Goal: Task Accomplishment & Management: Complete application form

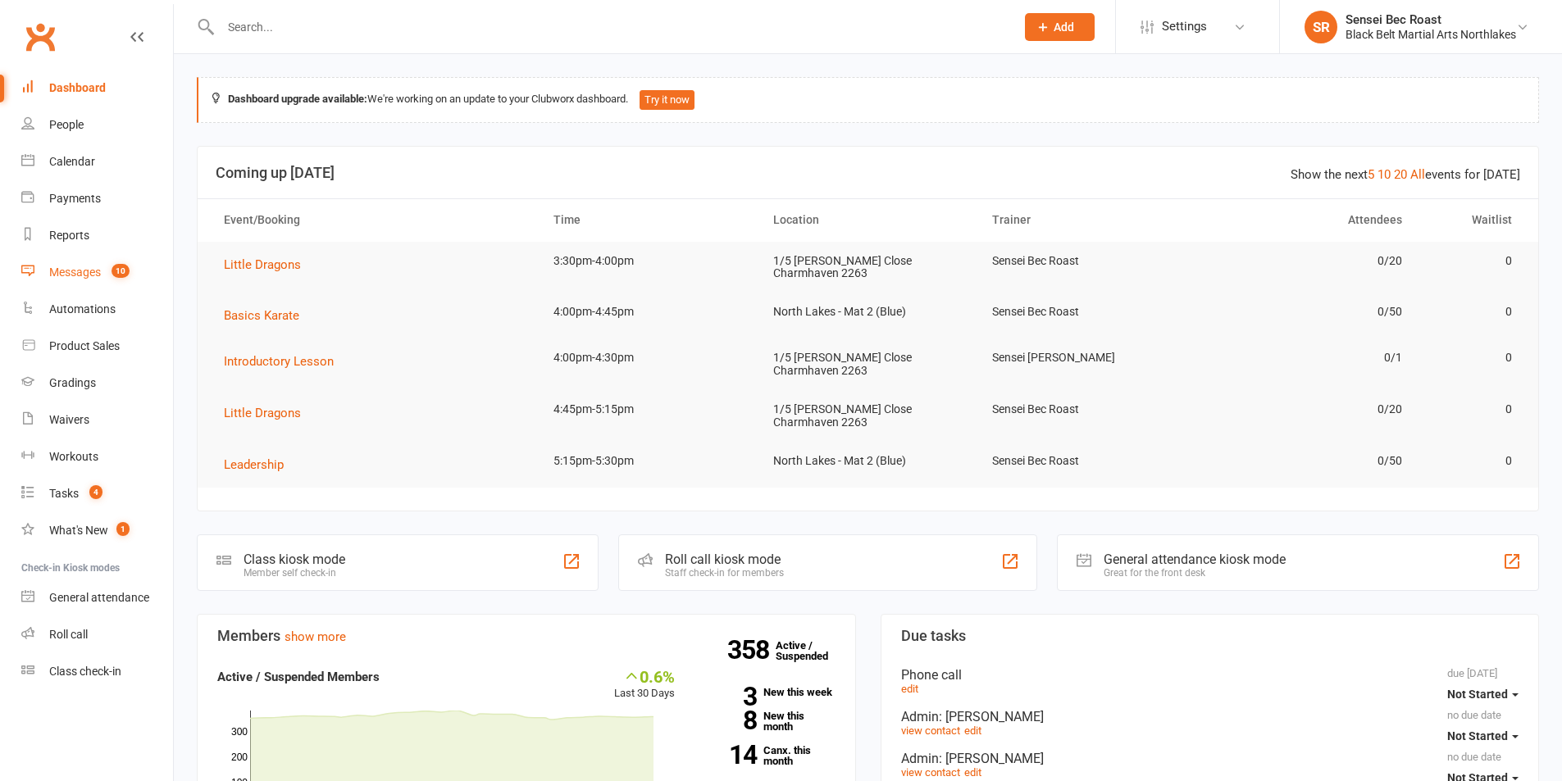
click at [93, 281] on link "Messages 10" at bounding box center [97, 272] width 152 height 37
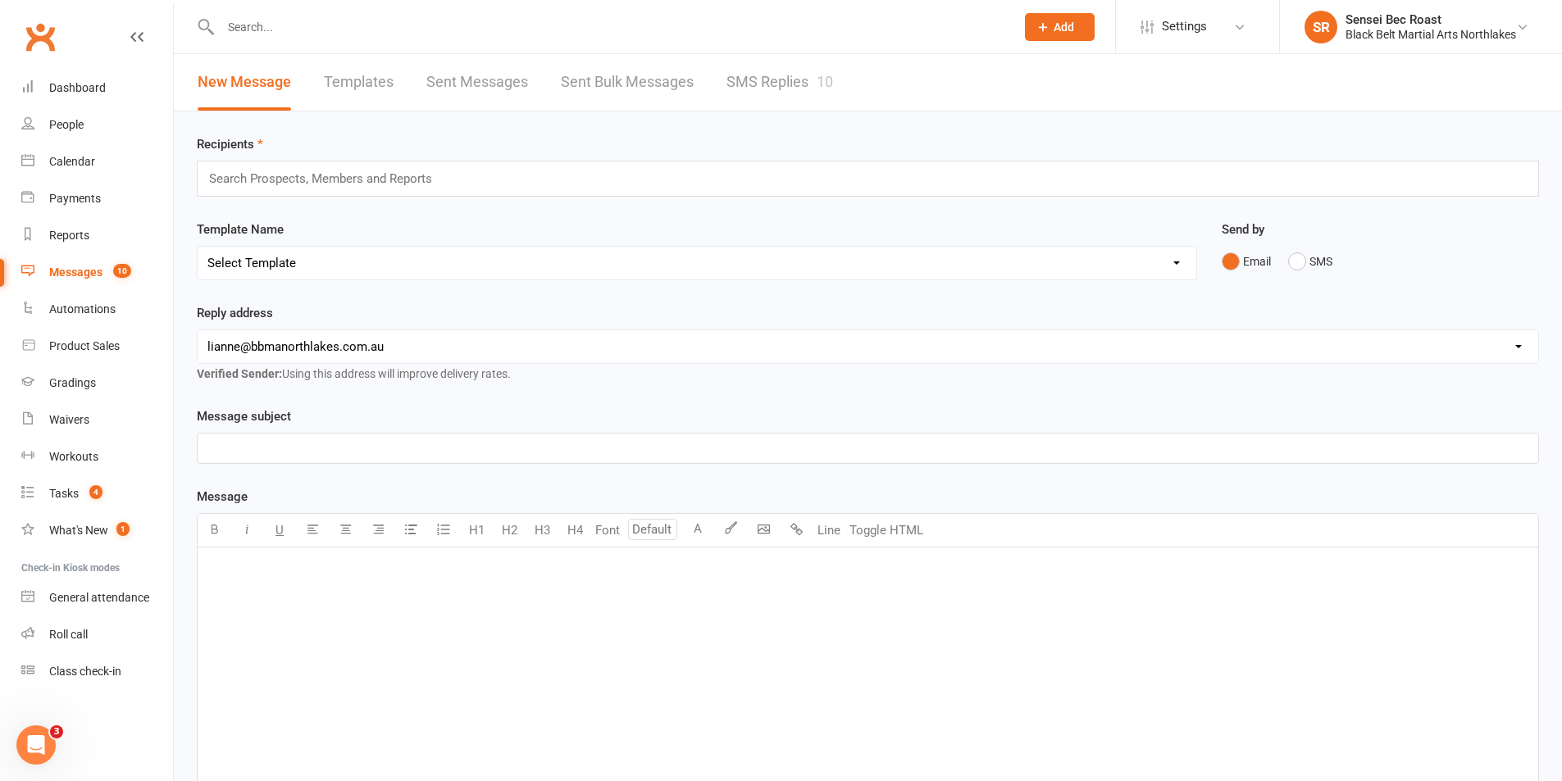
click at [814, 89] on link "SMS Replies 10" at bounding box center [779, 82] width 107 height 57
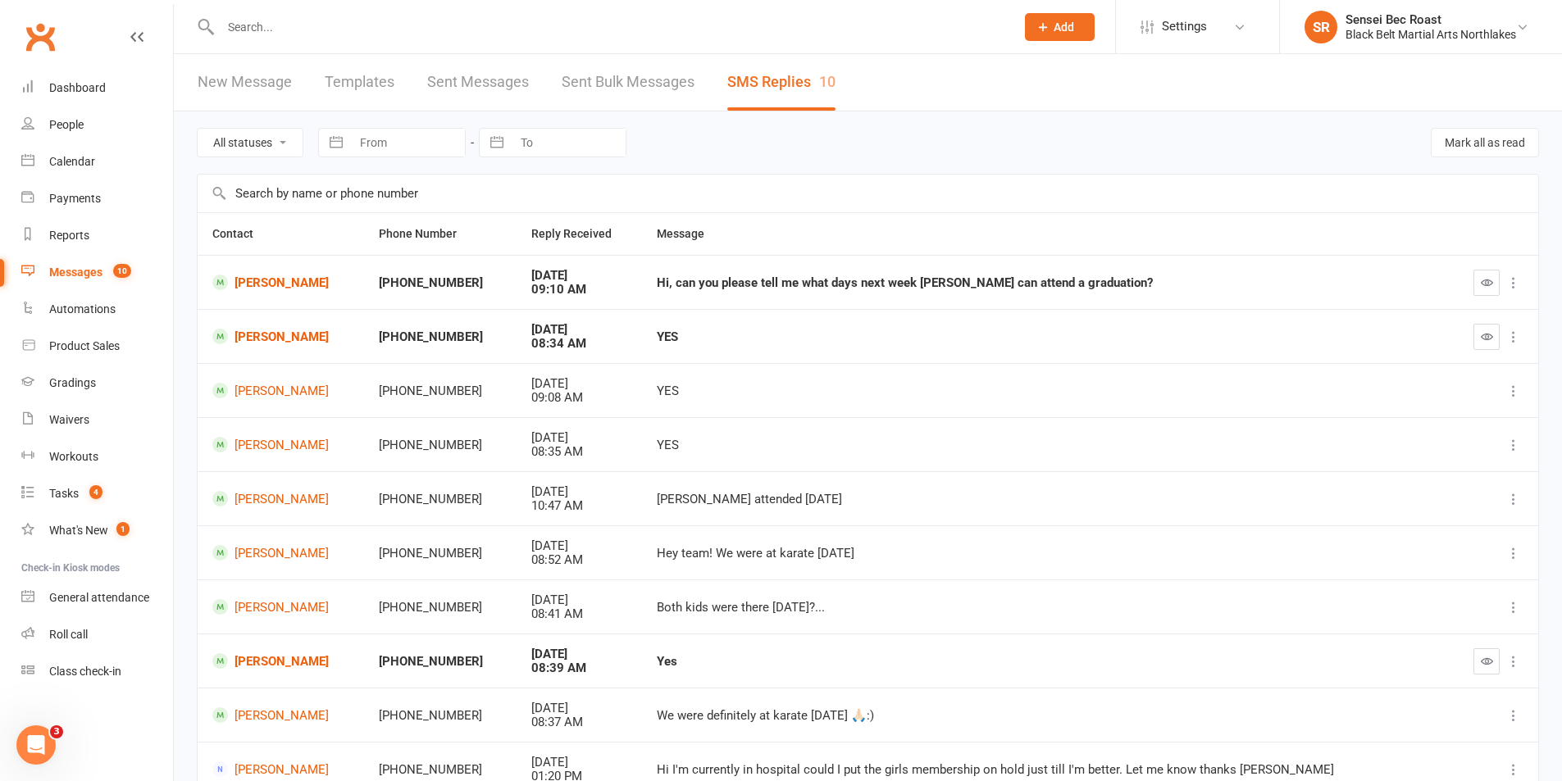
click at [356, 98] on link "Templates" at bounding box center [360, 82] width 70 height 57
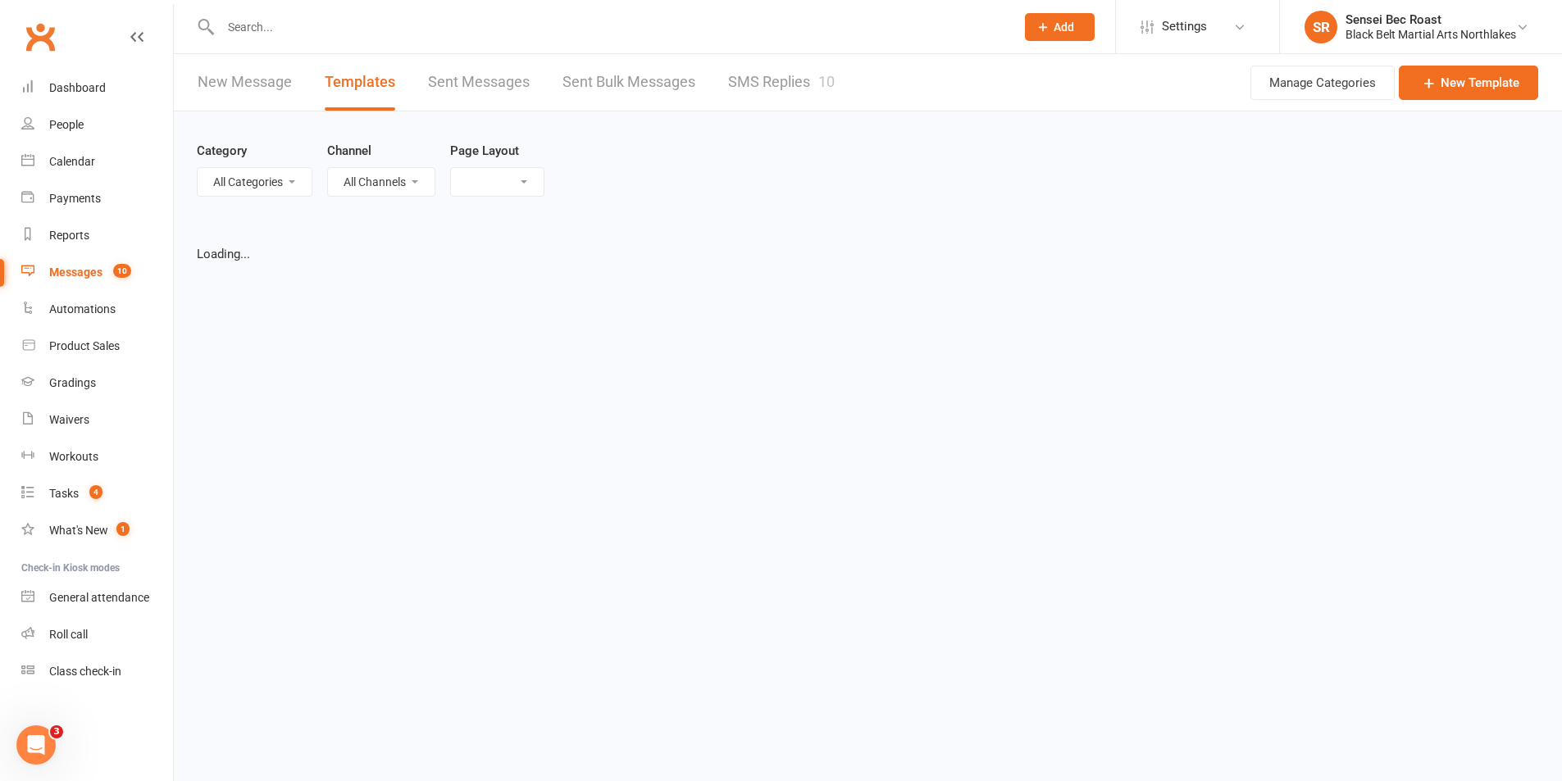
select select "grid"
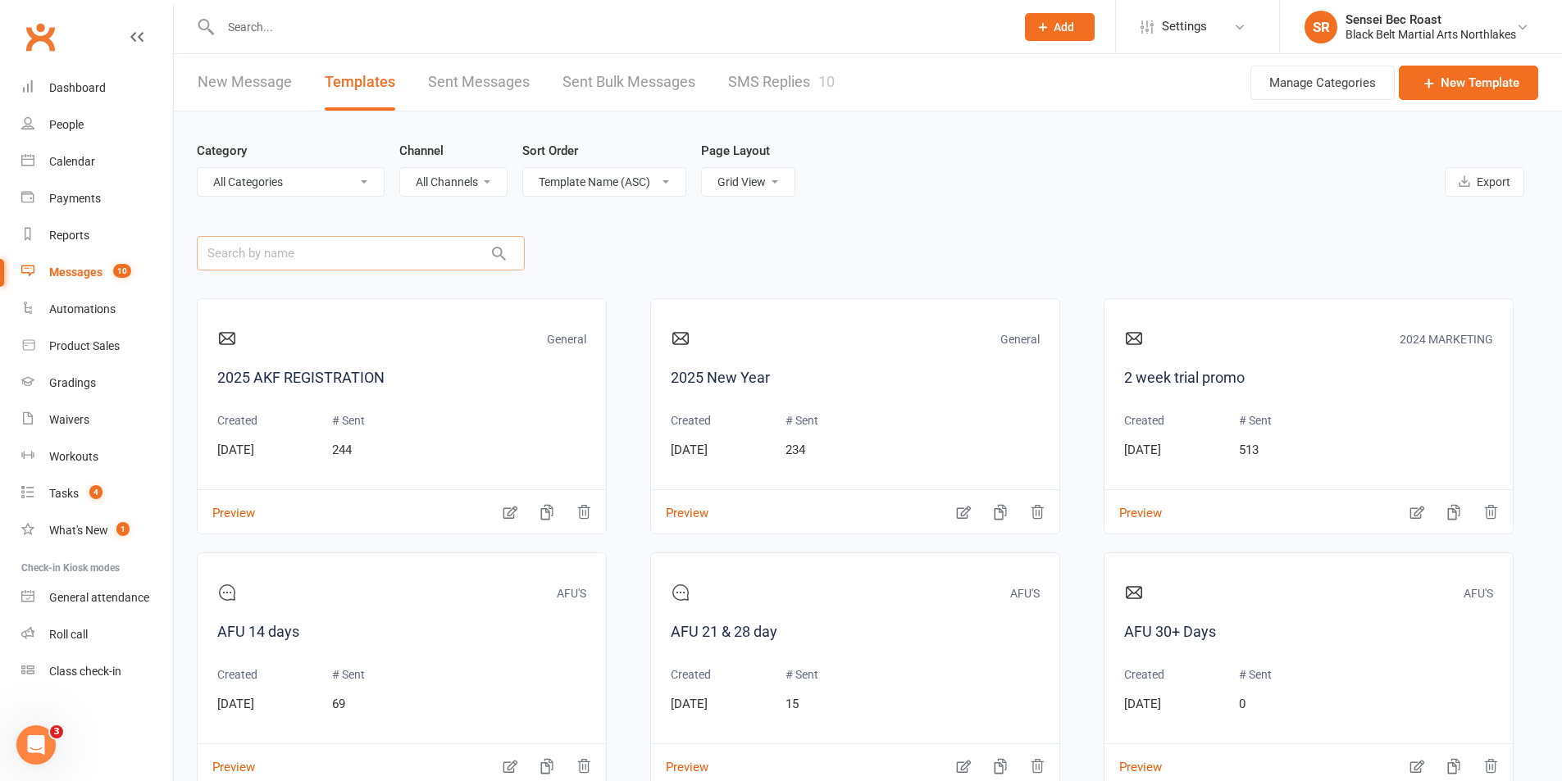
click at [357, 257] on input "text" at bounding box center [361, 253] width 328 height 34
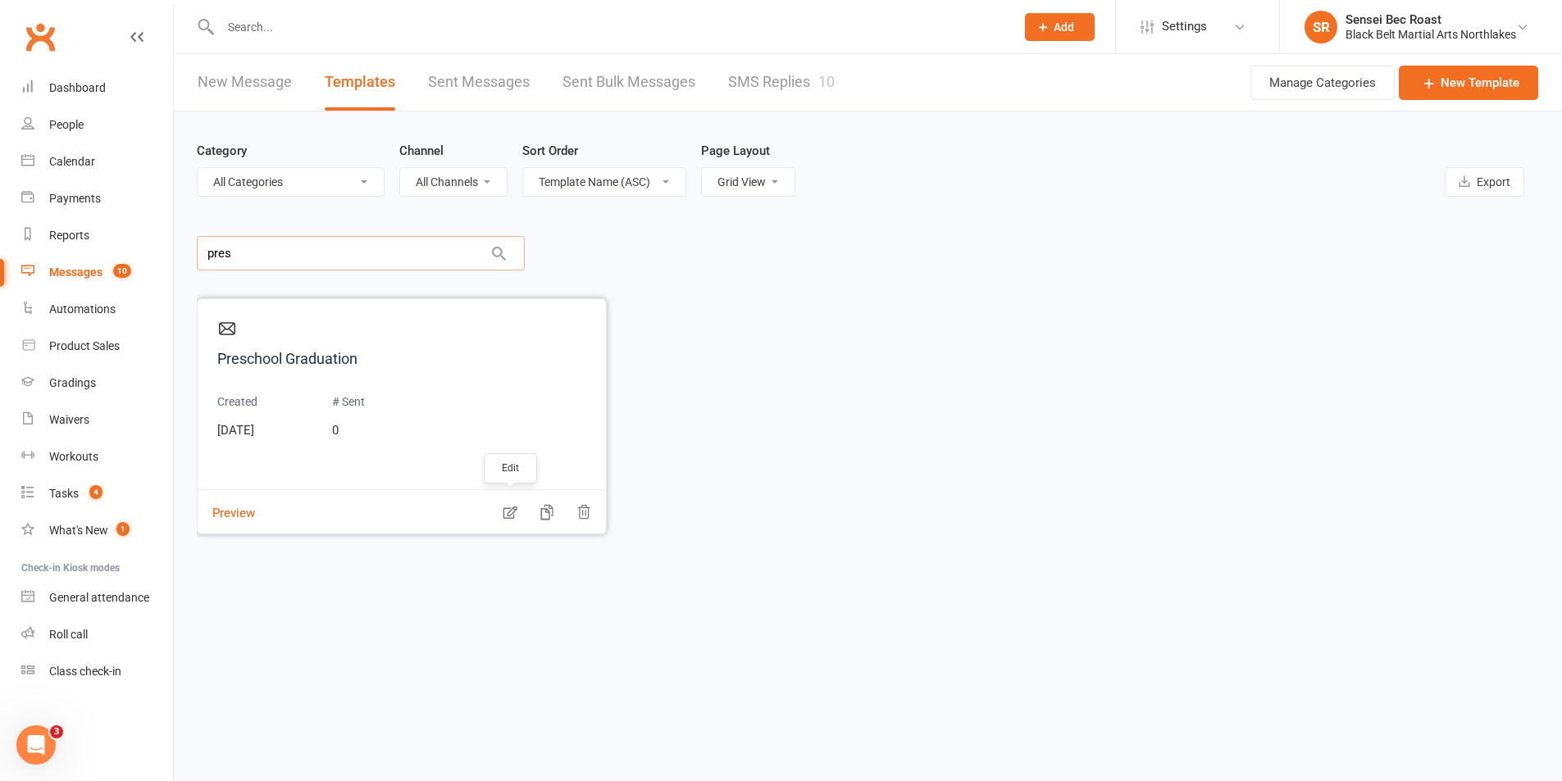
type input "pres"
click at [508, 510] on icon "button" at bounding box center [510, 512] width 16 height 16
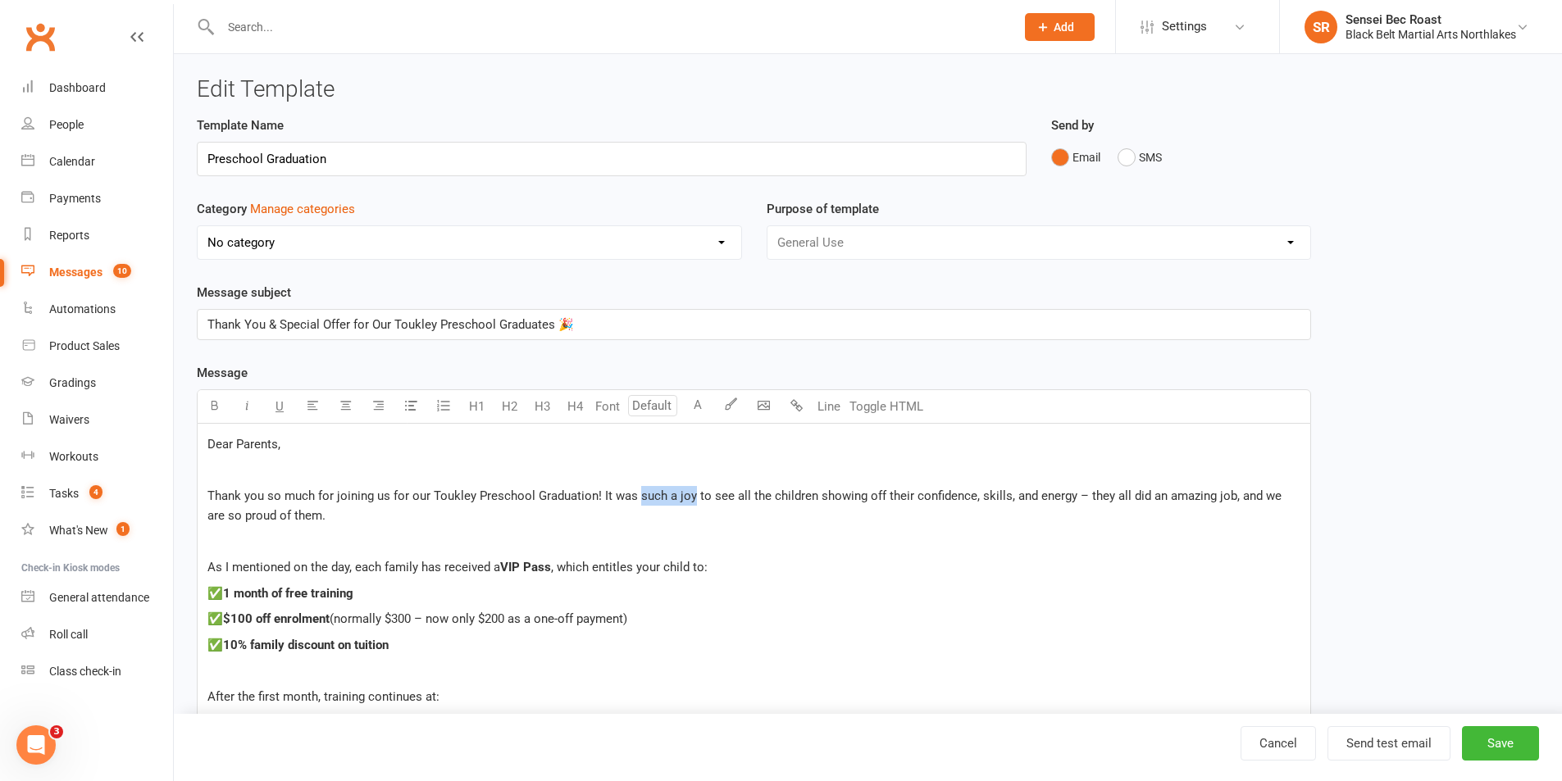
drag, startPoint x: 636, startPoint y: 499, endPoint x: 690, endPoint y: 500, distance: 54.1
click at [690, 500] on span "Thank you so much for joining us for our Toukley Preschool Graduation! It was s…" at bounding box center [745, 506] width 1077 height 34
click at [1051, 497] on span "Thank you so much for joining us for our Toukley Preschool Graduation! It was g…" at bounding box center [750, 506] width 1087 height 34
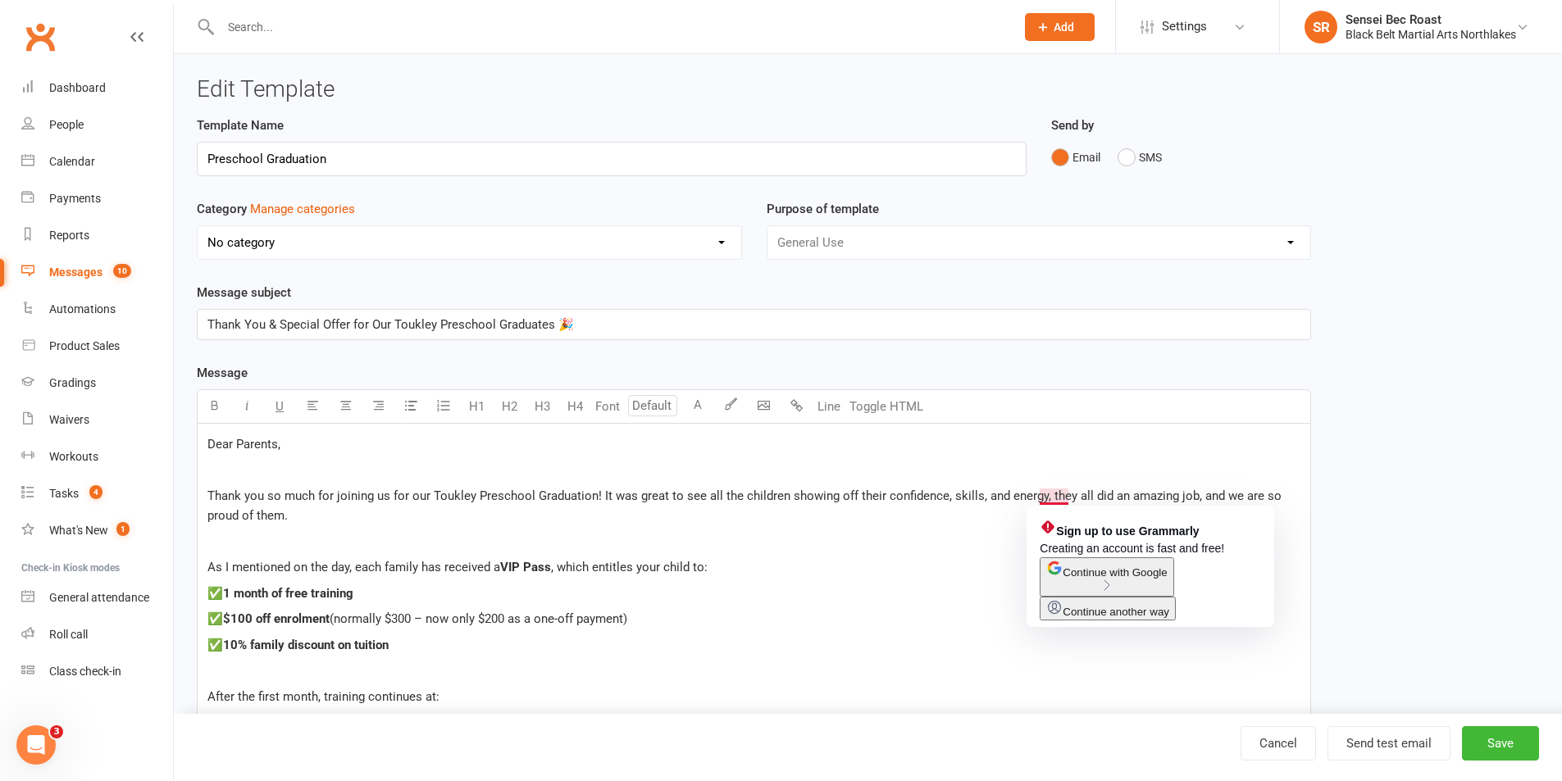
click at [1041, 498] on span "Thank you so much for joining us for our Toukley Preschool Graduation! It was g…" at bounding box center [745, 506] width 1077 height 34
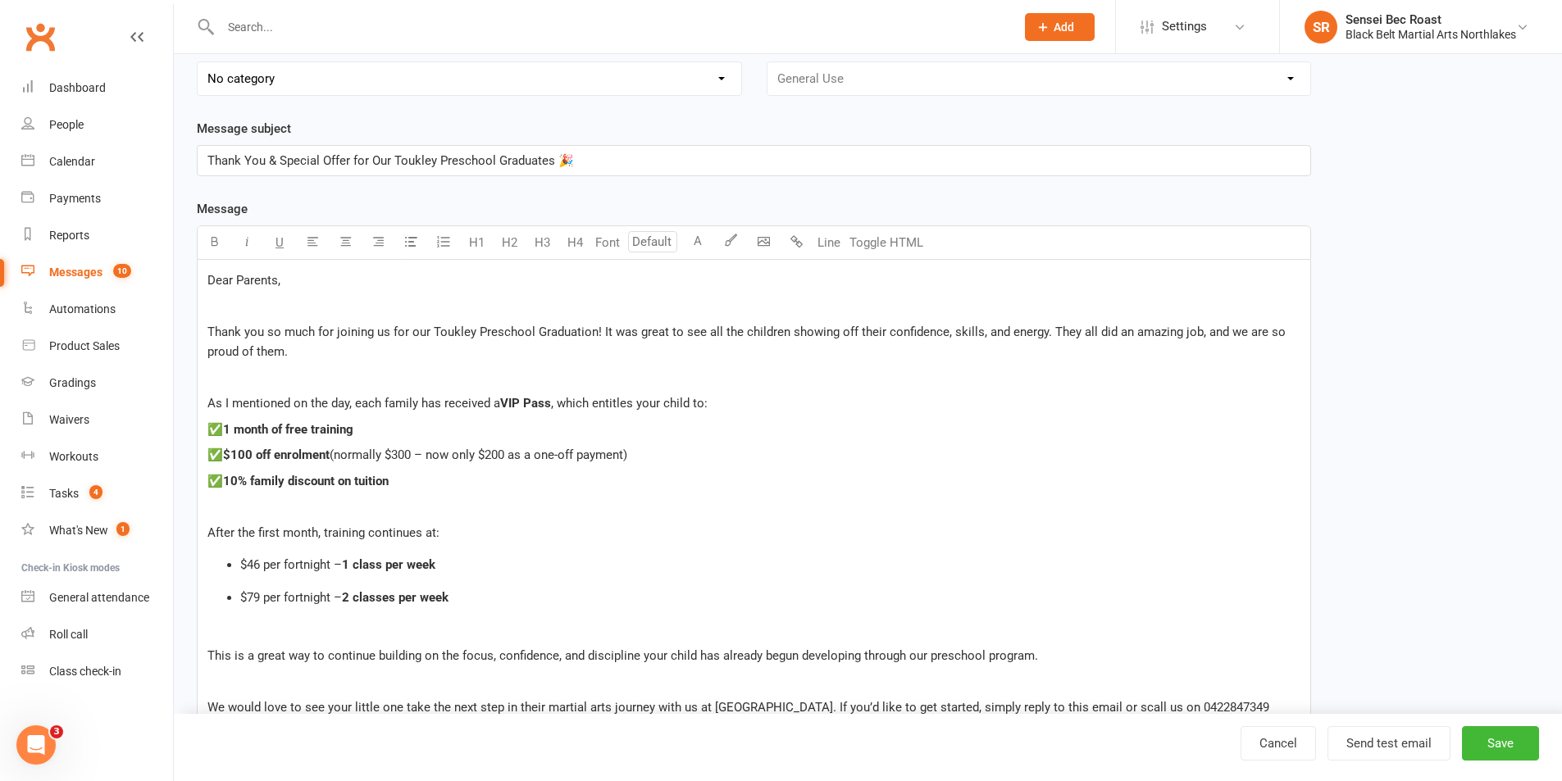
scroll to position [246, 0]
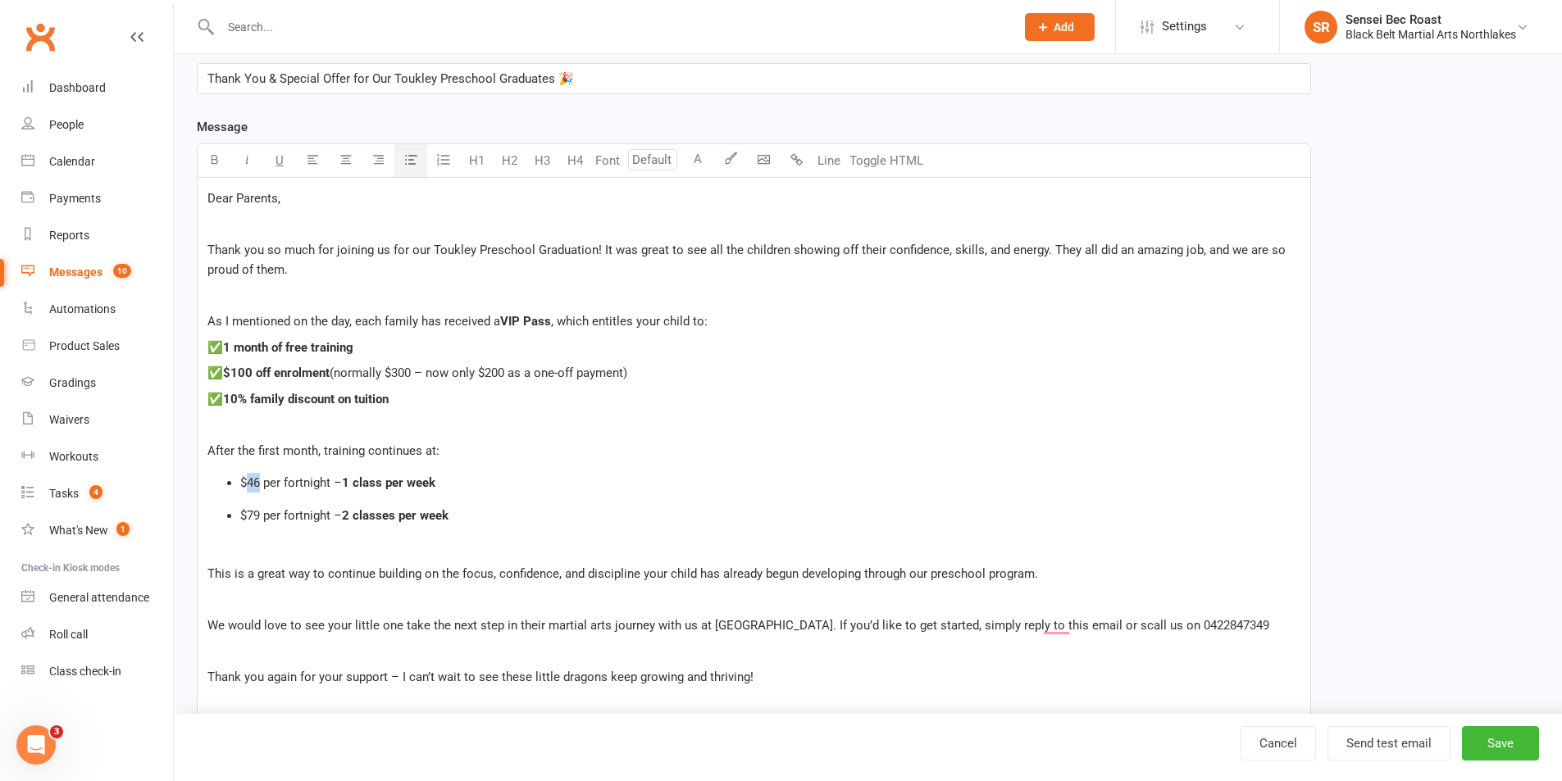
drag, startPoint x: 259, startPoint y: 483, endPoint x: 248, endPoint y: 487, distance: 11.4
click at [248, 487] on span "$46 per fortnight –" at bounding box center [291, 483] width 102 height 15
drag, startPoint x: 331, startPoint y: 481, endPoint x: 286, endPoint y: 490, distance: 46.0
click at [286, 490] on li "$23 per fortnight – 1 class per week" at bounding box center [770, 483] width 1060 height 20
drag, startPoint x: 247, startPoint y: 513, endPoint x: 259, endPoint y: 513, distance: 12.3
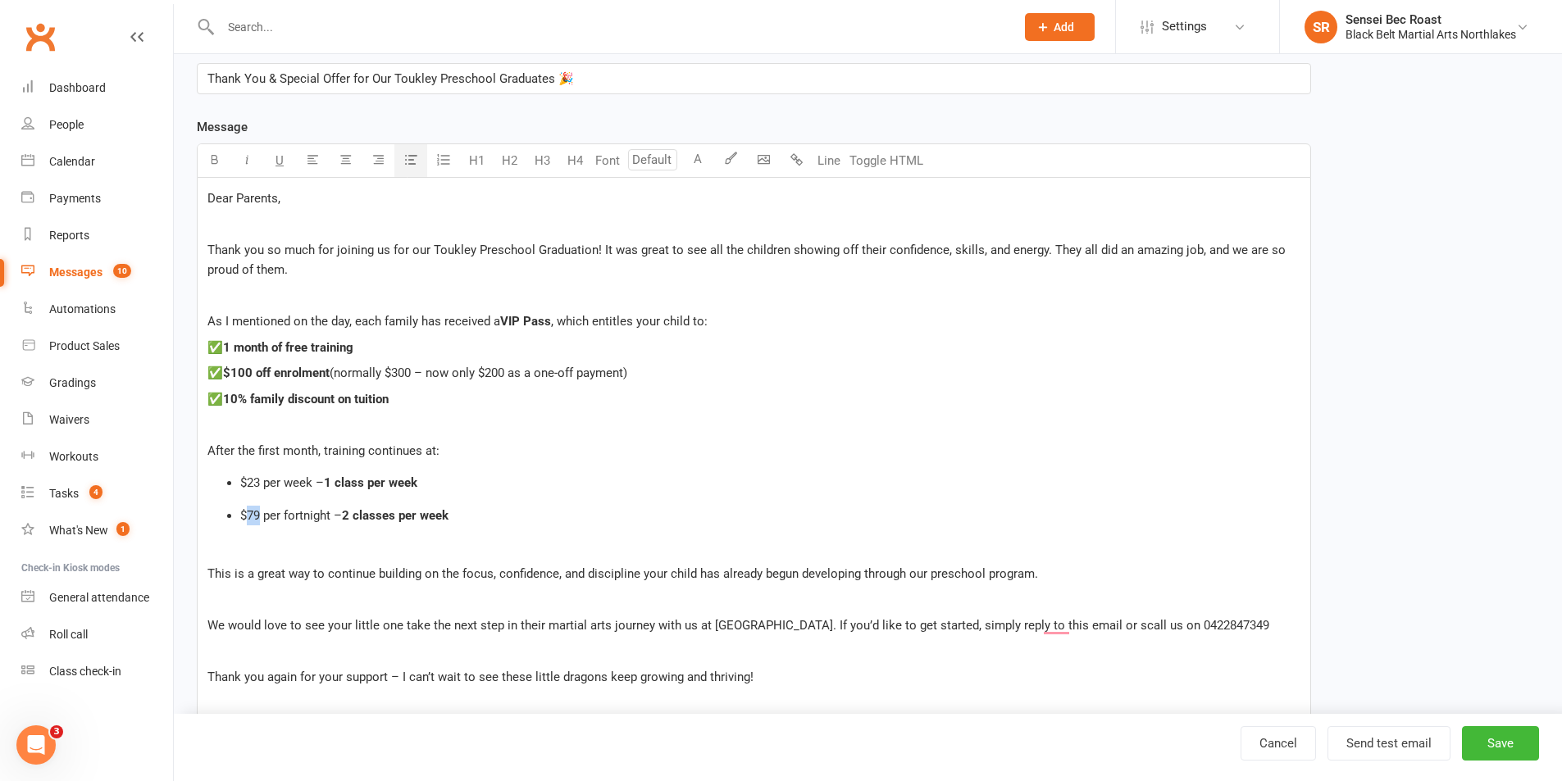
click at [259, 513] on span "$79 per fortnight –" at bounding box center [291, 515] width 102 height 15
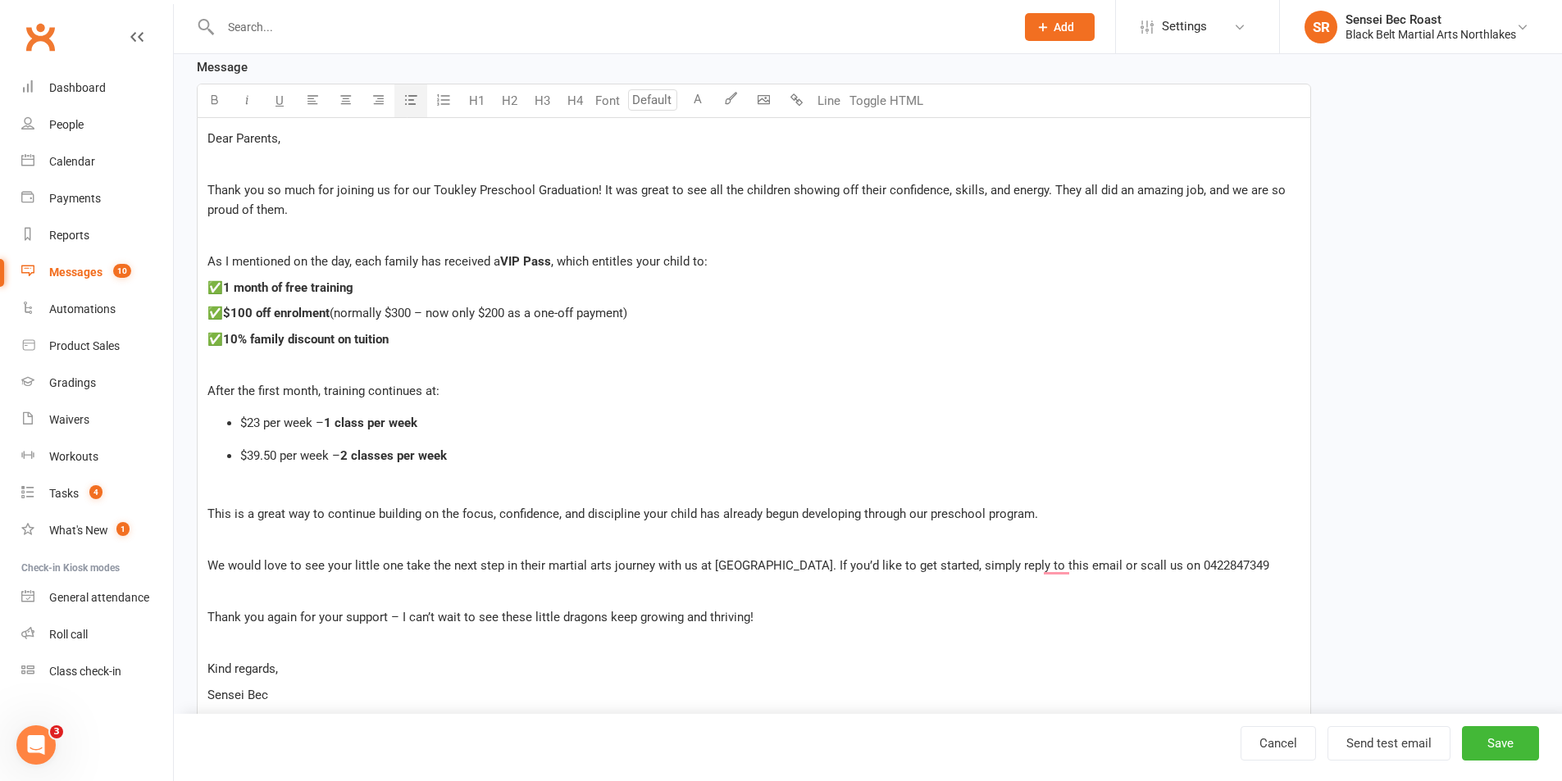
scroll to position [328, 0]
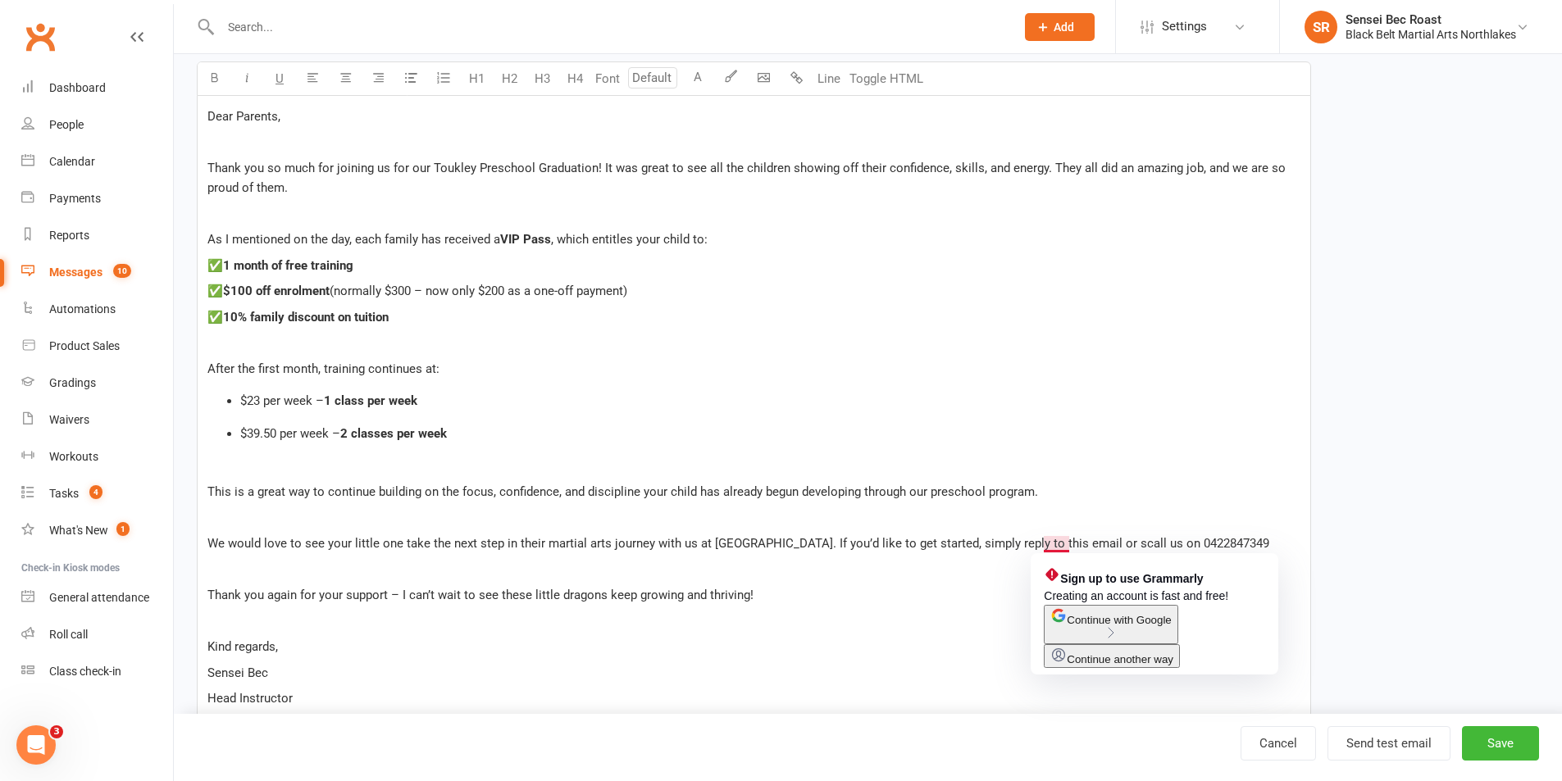
click at [1050, 548] on span "We would love to see your little one take the next step in their martial arts j…" at bounding box center [738, 543] width 1062 height 15
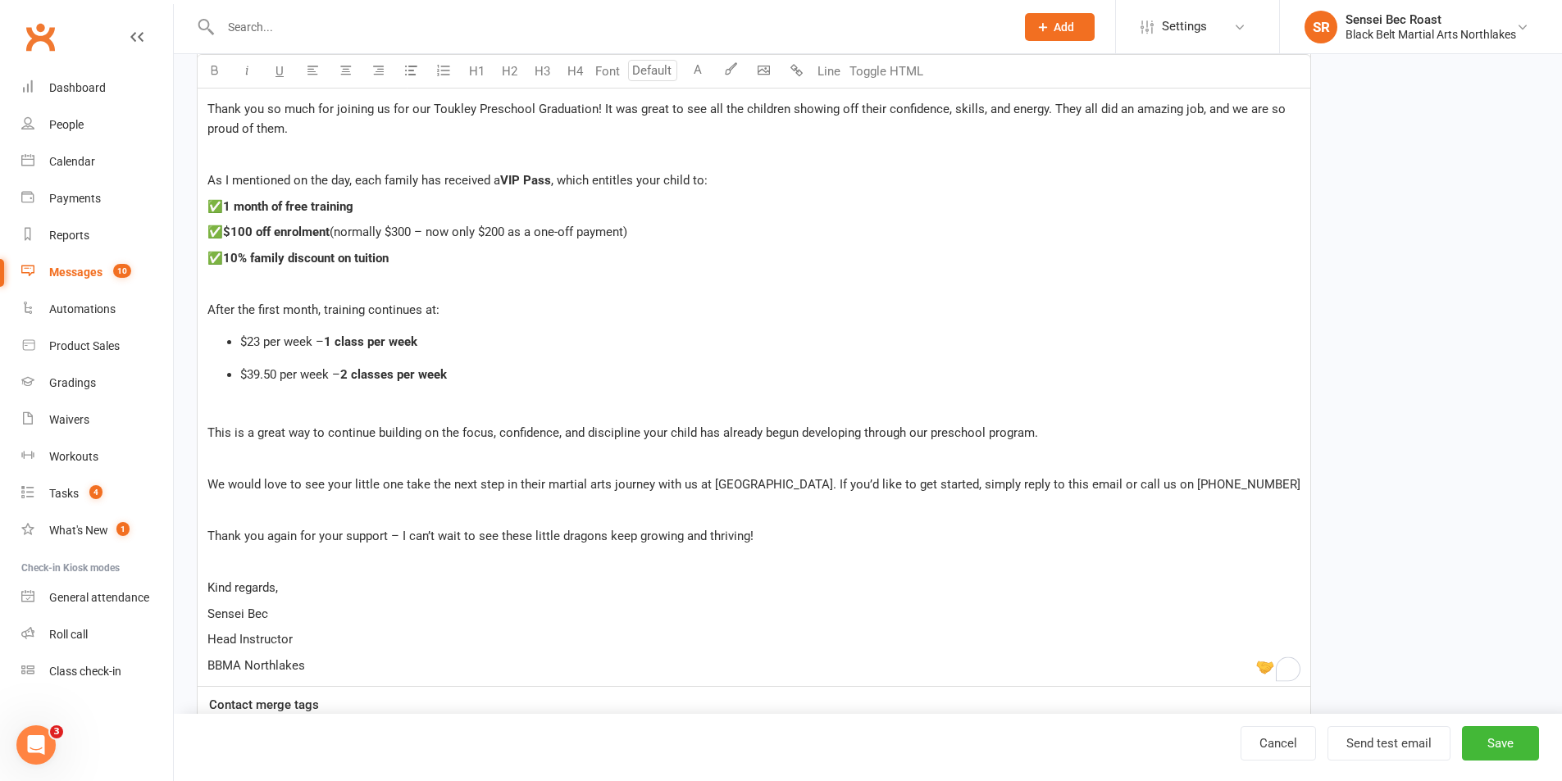
scroll to position [410, 0]
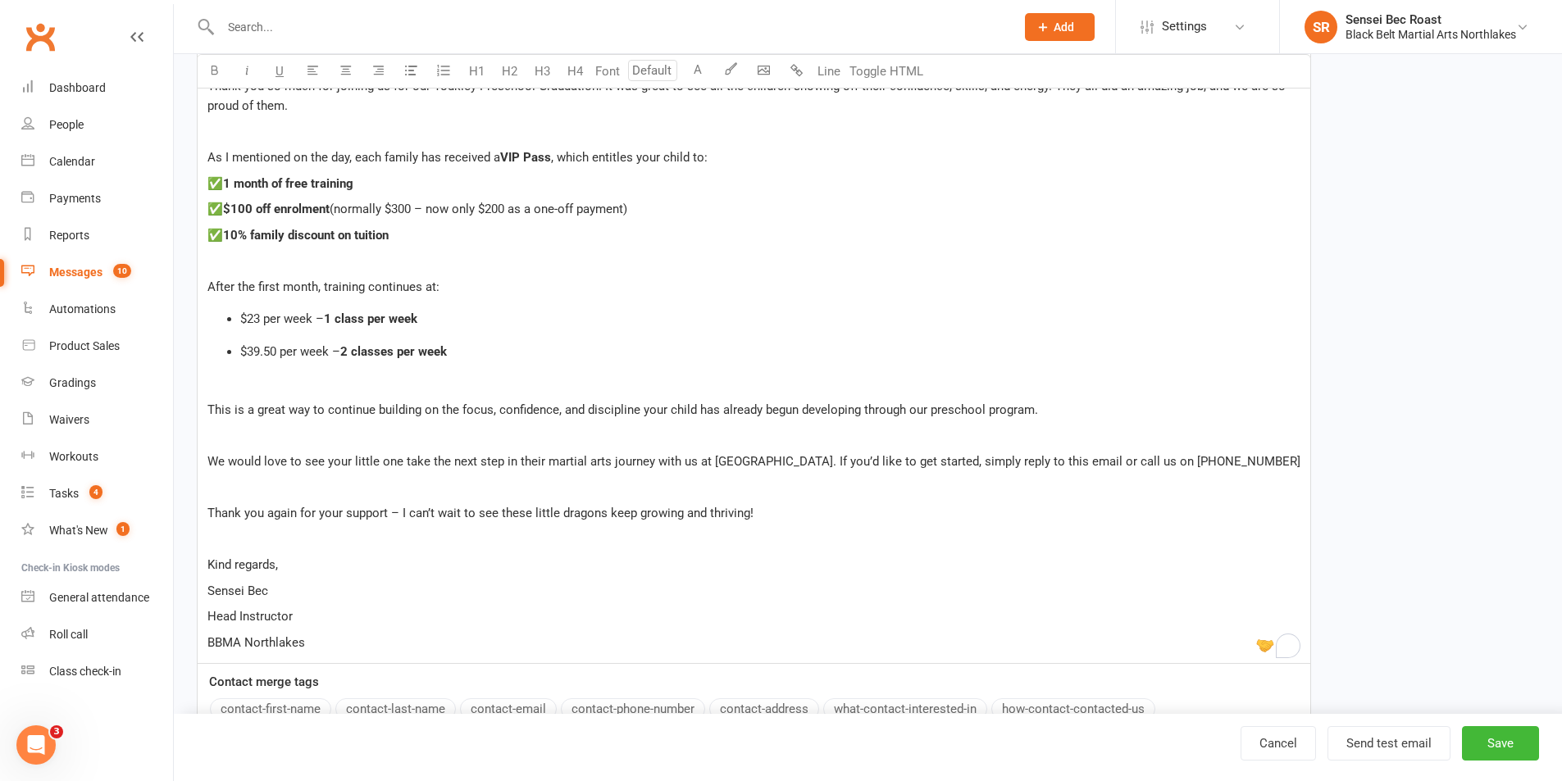
click at [399, 511] on span "Thank you again for your support – I can’t wait to see these little dragons kee…" at bounding box center [480, 513] width 546 height 15
drag, startPoint x: 425, startPoint y: 514, endPoint x: 433, endPoint y: 513, distance: 8.2
click at [433, 513] on span "Thank you again for your support while at preschool, I can’t wait to see these …" at bounding box center [527, 513] width 641 height 15
click at [1287, 643] on div "1" at bounding box center [1288, 646] width 18 height 18
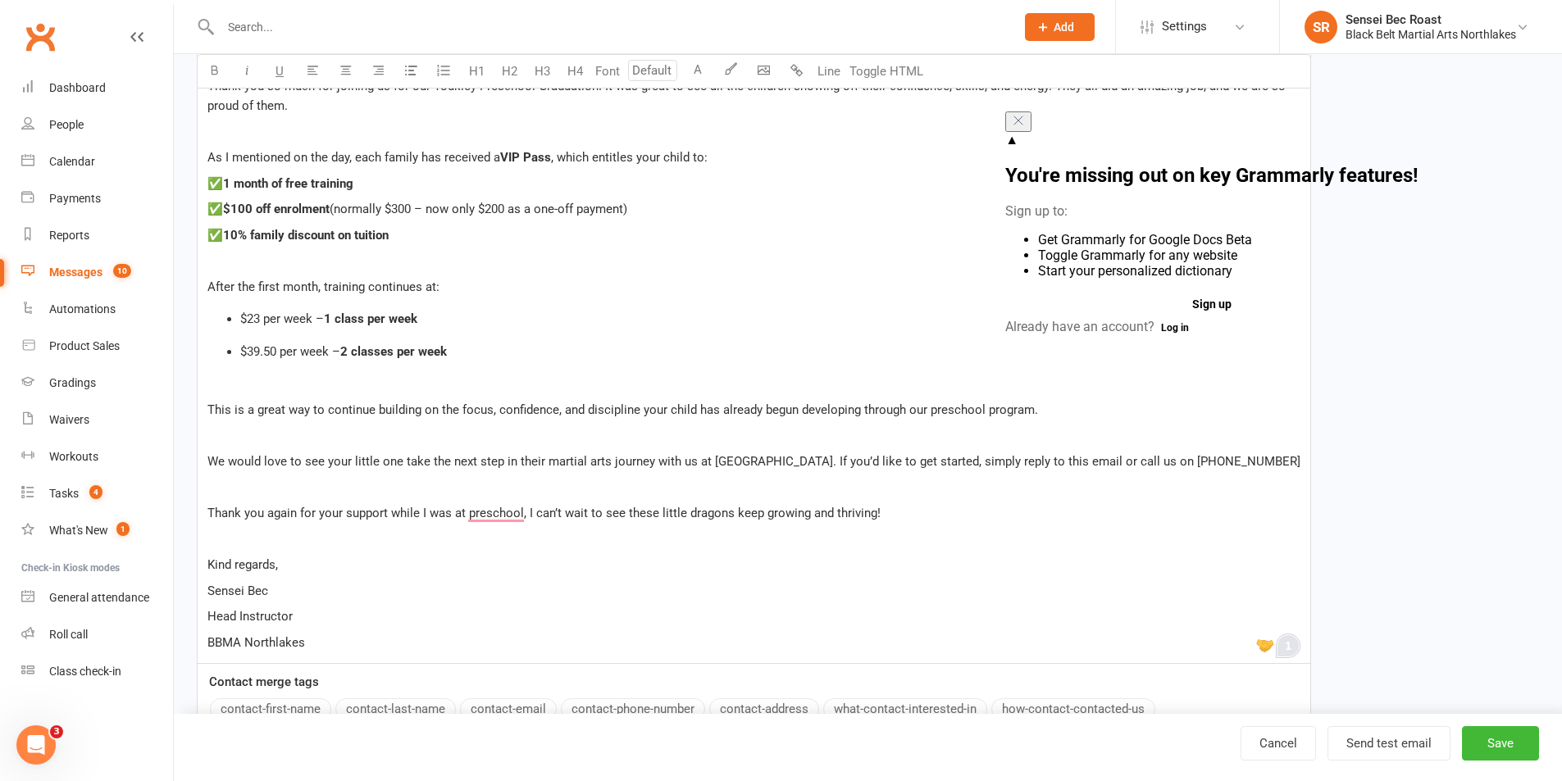
click at [1188, 330] on button "Log in" at bounding box center [1175, 328] width 41 height 20
click at [782, 512] on span "Thank you again for your support while I was at preschool, I can’t wait to see …" at bounding box center [543, 513] width 673 height 15
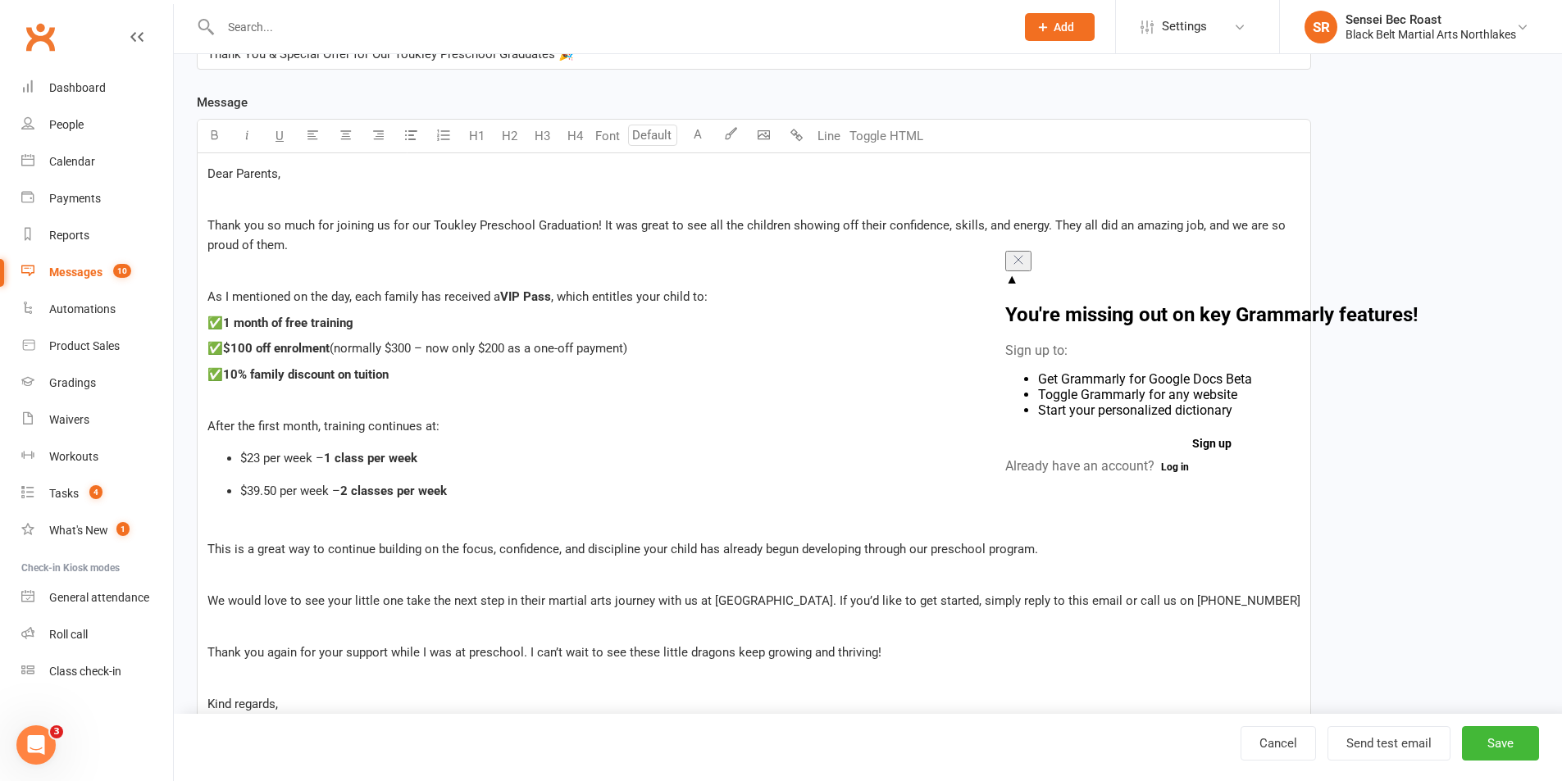
scroll to position [246, 0]
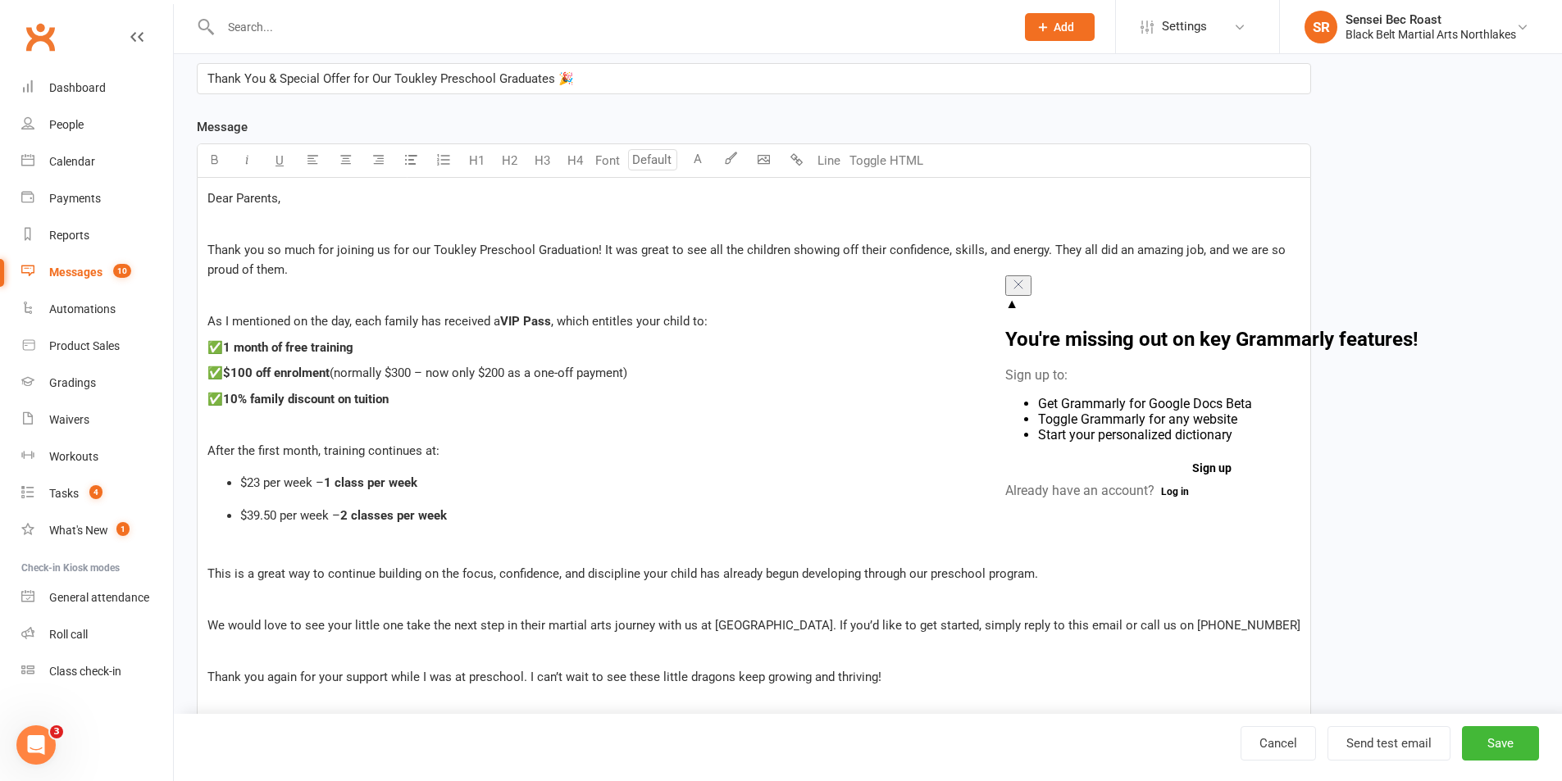
click at [1025, 291] on icon "Close" at bounding box center [1018, 284] width 13 height 13
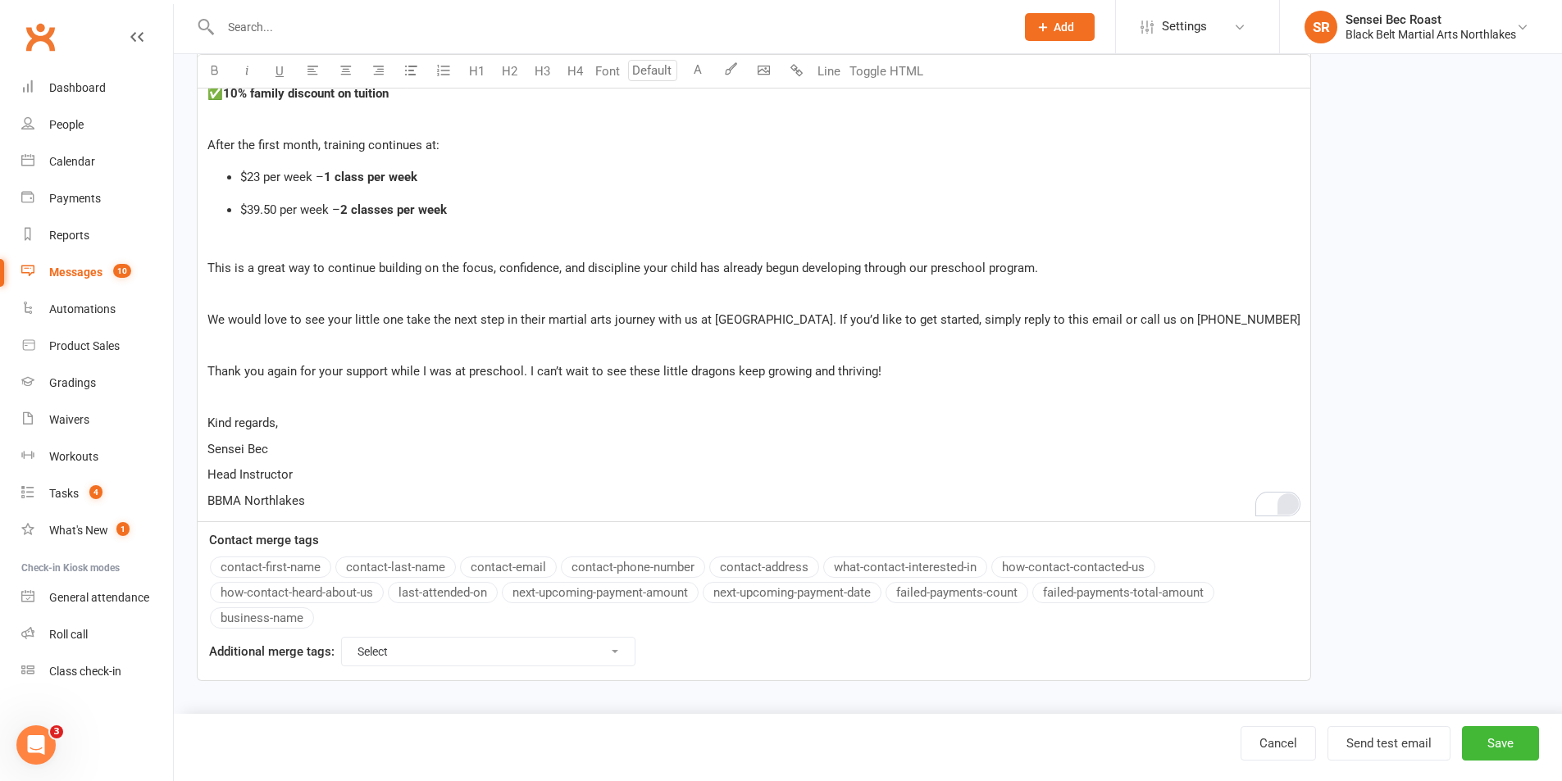
scroll to position [554, 0]
click at [1489, 743] on button "Save" at bounding box center [1500, 743] width 77 height 34
select select "grid"
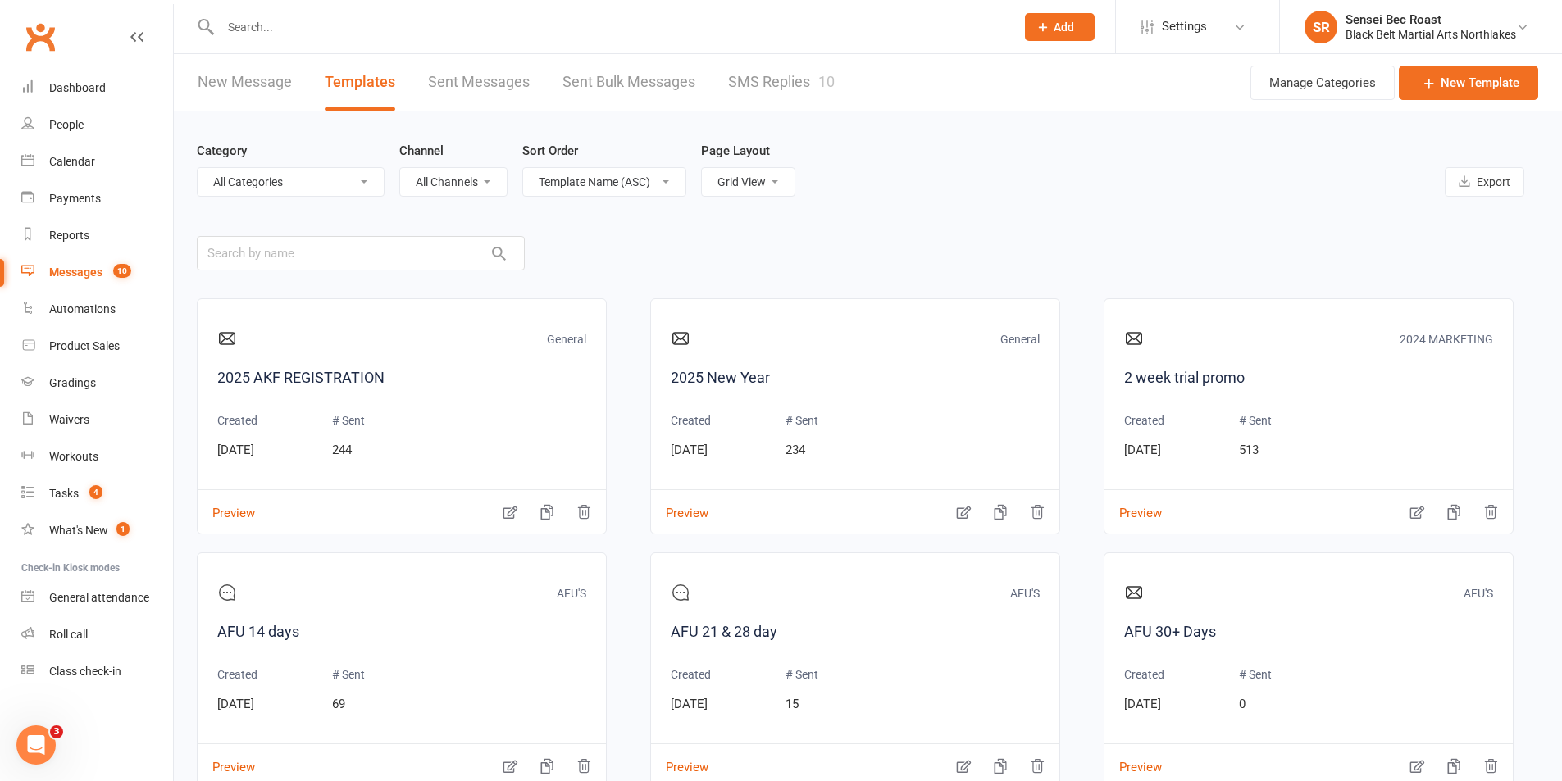
click at [1042, 29] on icon at bounding box center [1043, 27] width 15 height 15
click at [1027, 90] on link "Prospect" at bounding box center [1042, 73] width 146 height 38
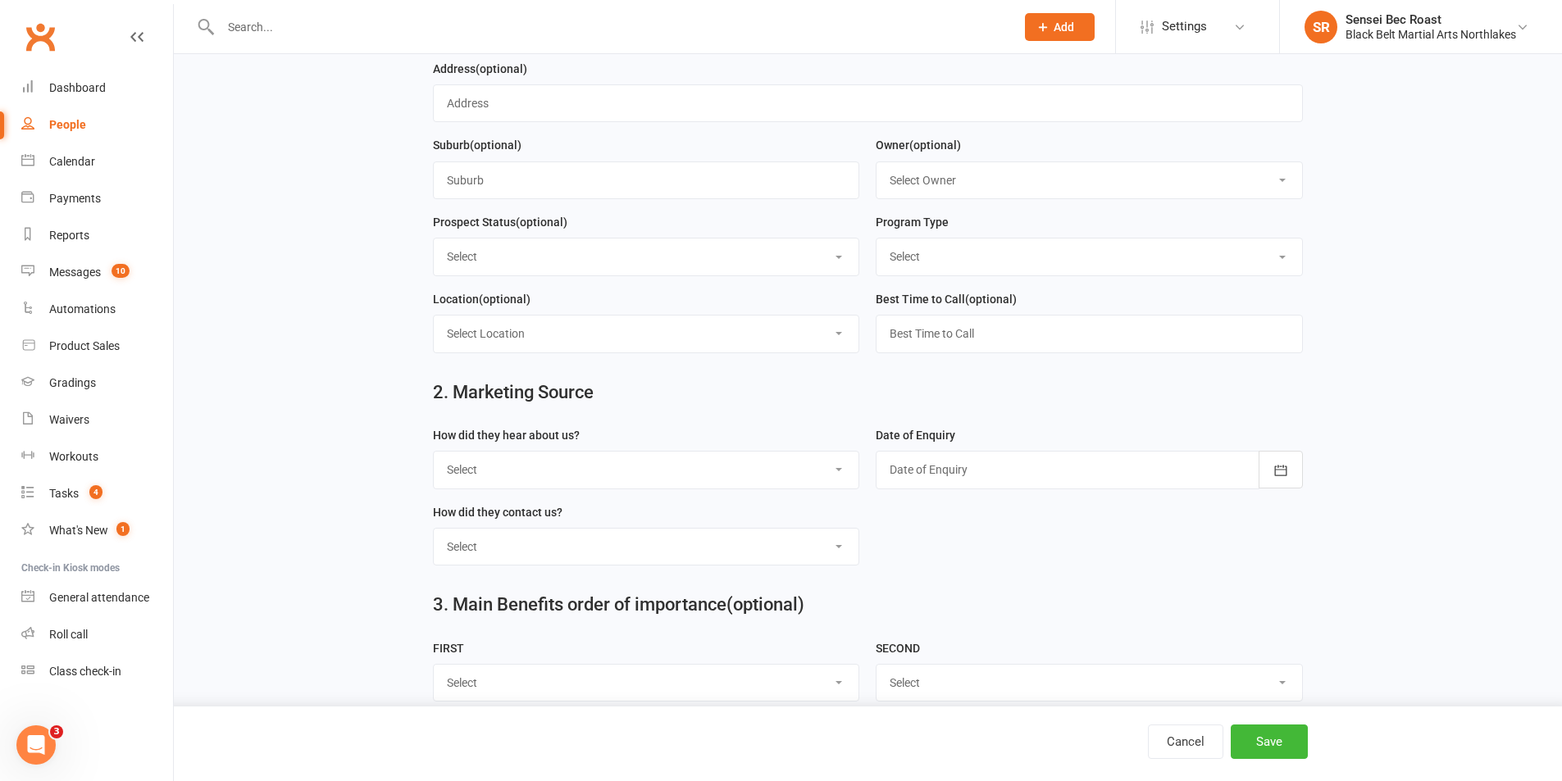
scroll to position [492, 0]
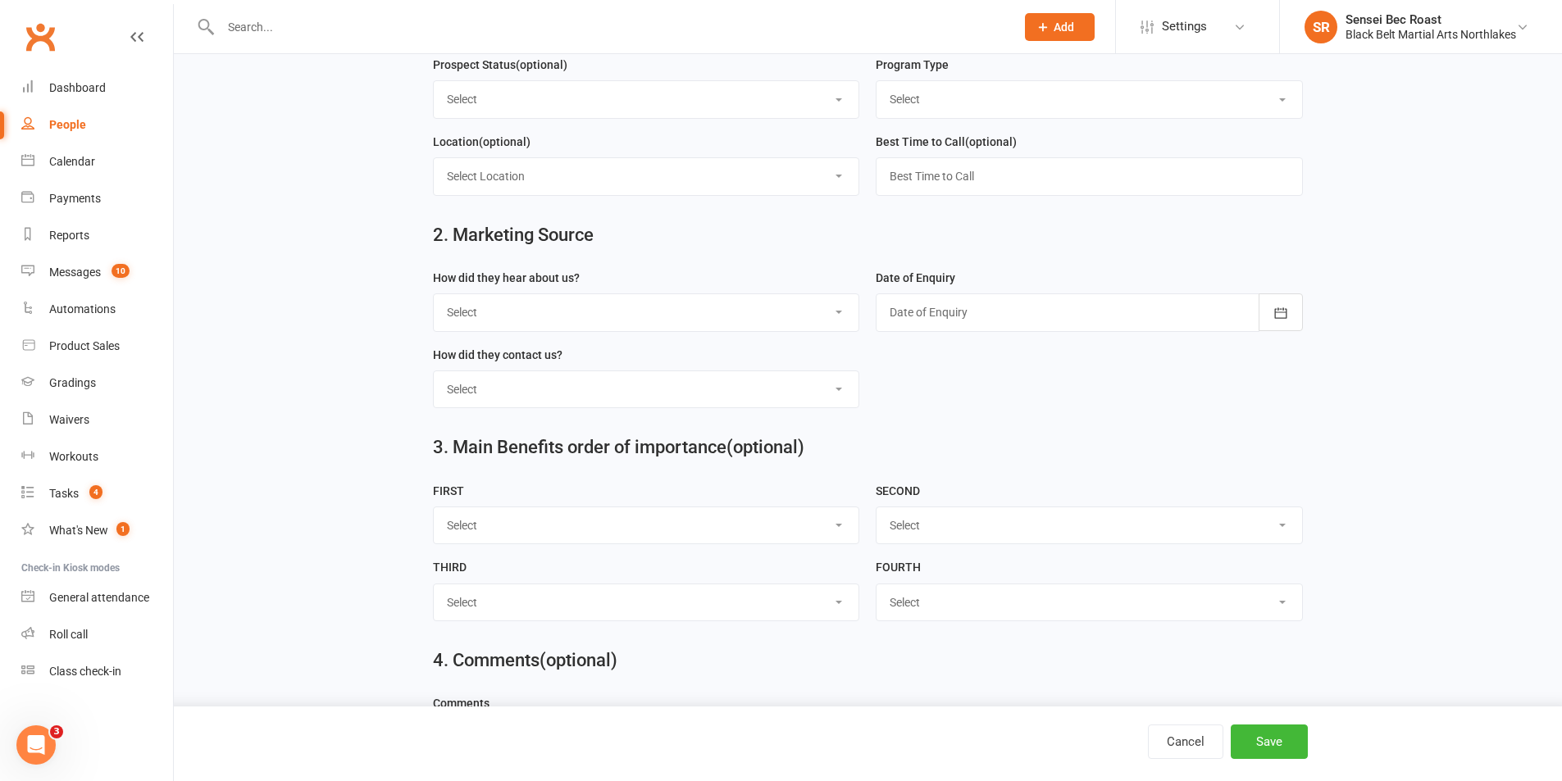
click at [613, 325] on select "Select A1 - Direct Mail A2 - Print Media A3 - Flyer A5 - Radio A6 - Sign A7 - T…" at bounding box center [647, 312] width 426 height 36
click at [962, 421] on form "How did they hear about us? Select A1 - Direct Mail A2 - Print Media A3 - Flyer…" at bounding box center [868, 345] width 886 height 154
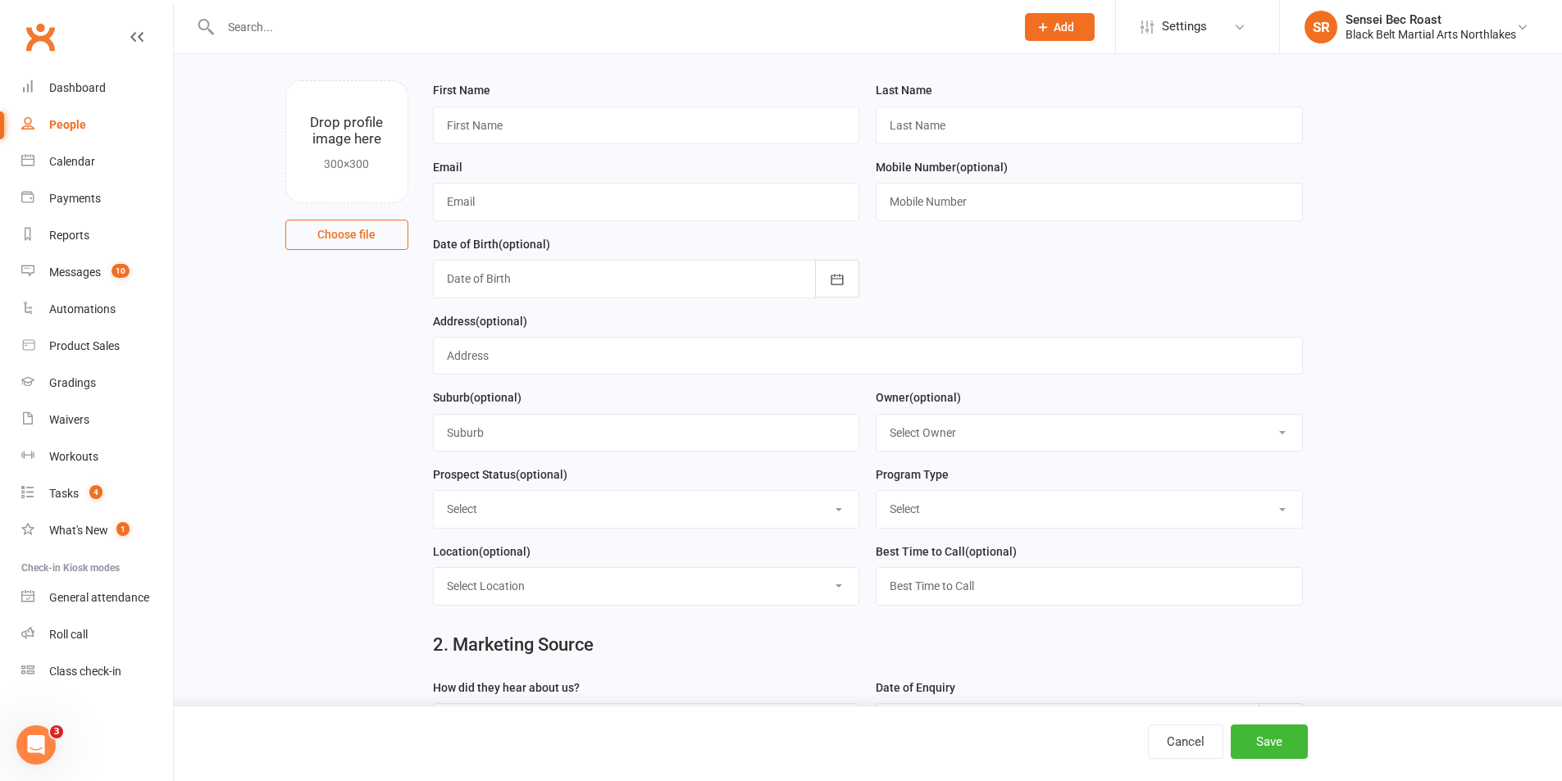
scroll to position [0, 0]
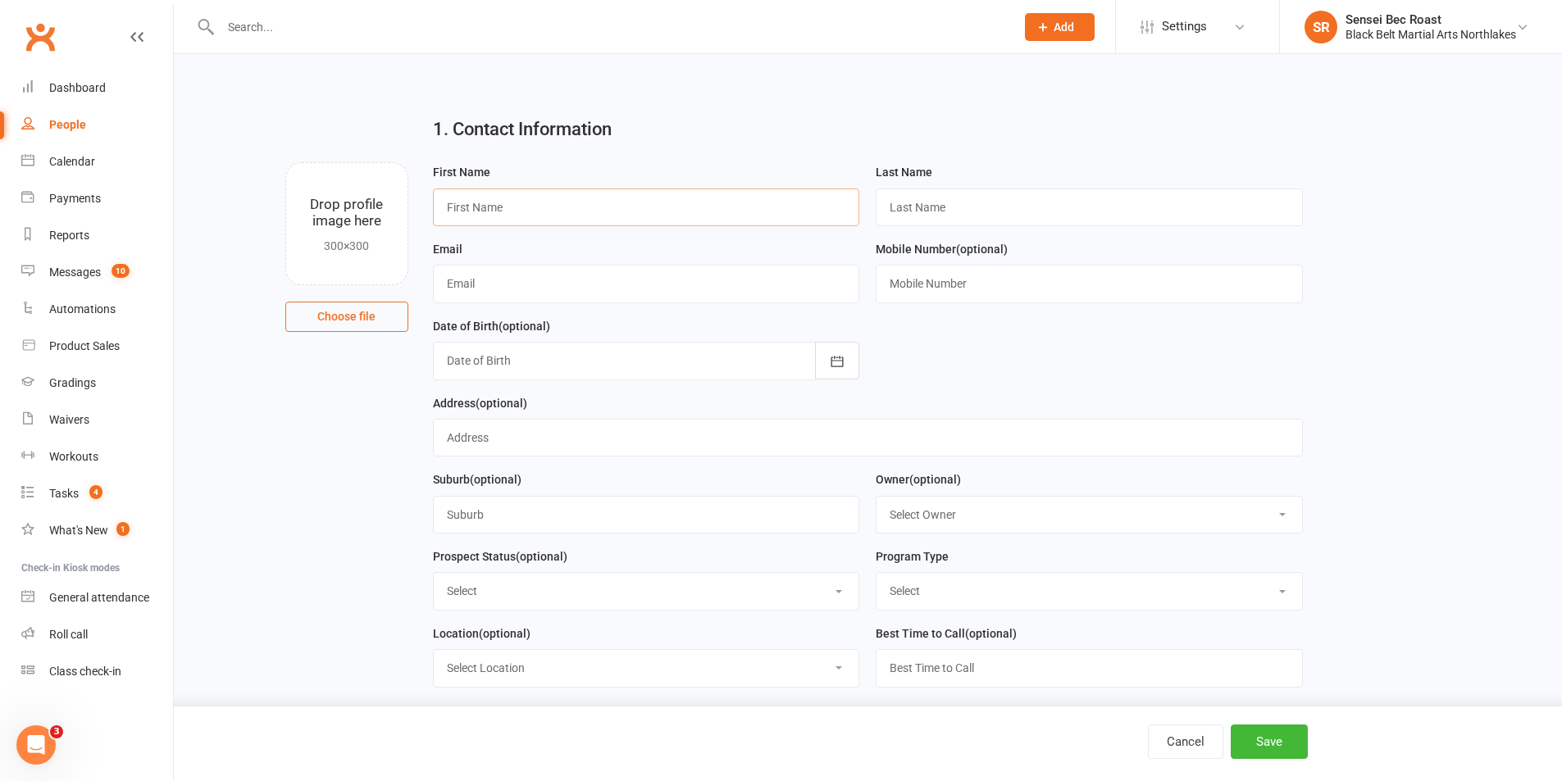
drag, startPoint x: 590, startPoint y: 200, endPoint x: 641, endPoint y: 175, distance: 57.2
click at [590, 200] on input "text" at bounding box center [646, 208] width 427 height 38
type input "Isla"
click at [898, 214] on input "text" at bounding box center [1089, 208] width 427 height 38
type input "Rainback"
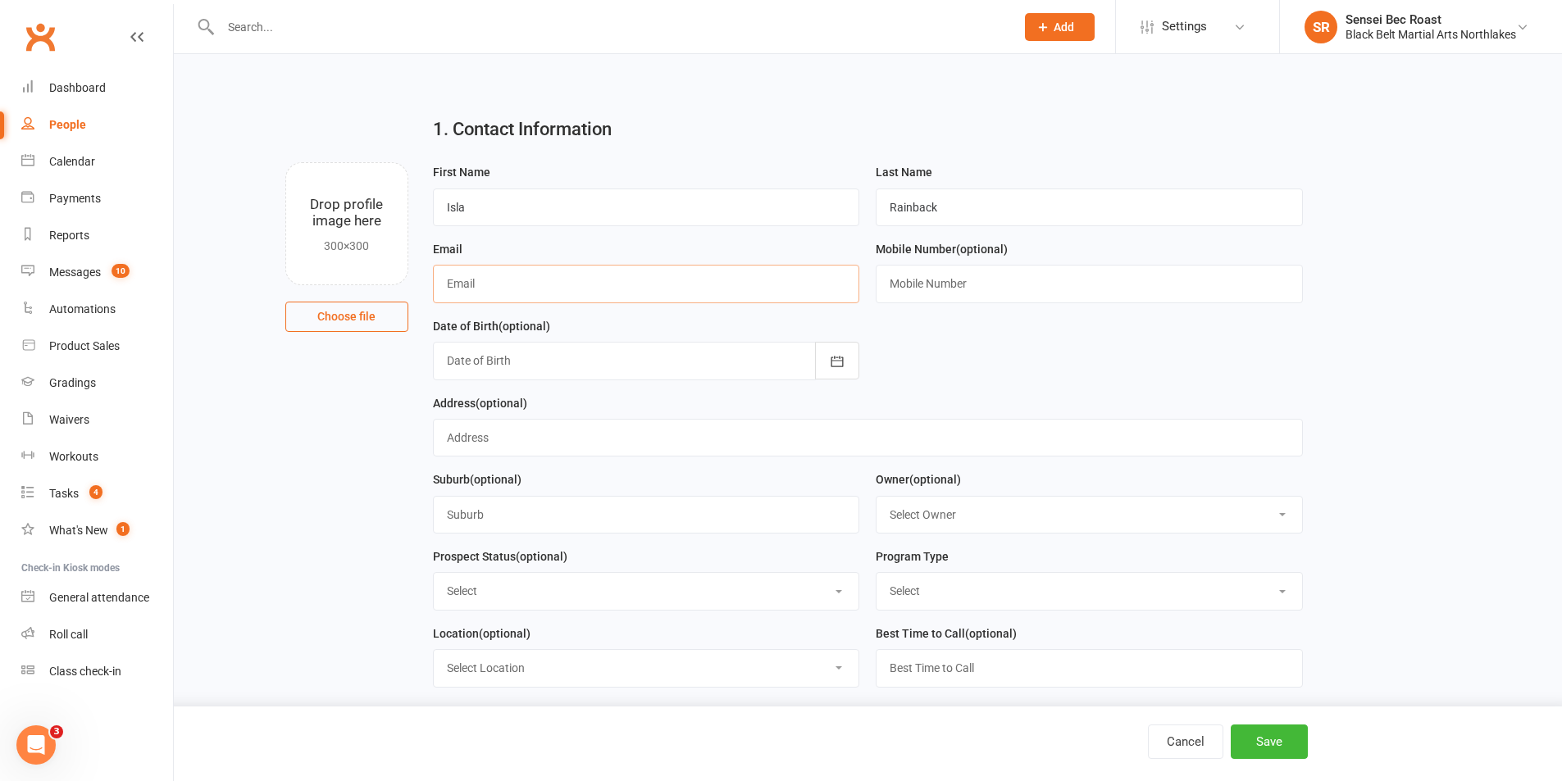
click at [787, 278] on input "text" at bounding box center [646, 284] width 427 height 38
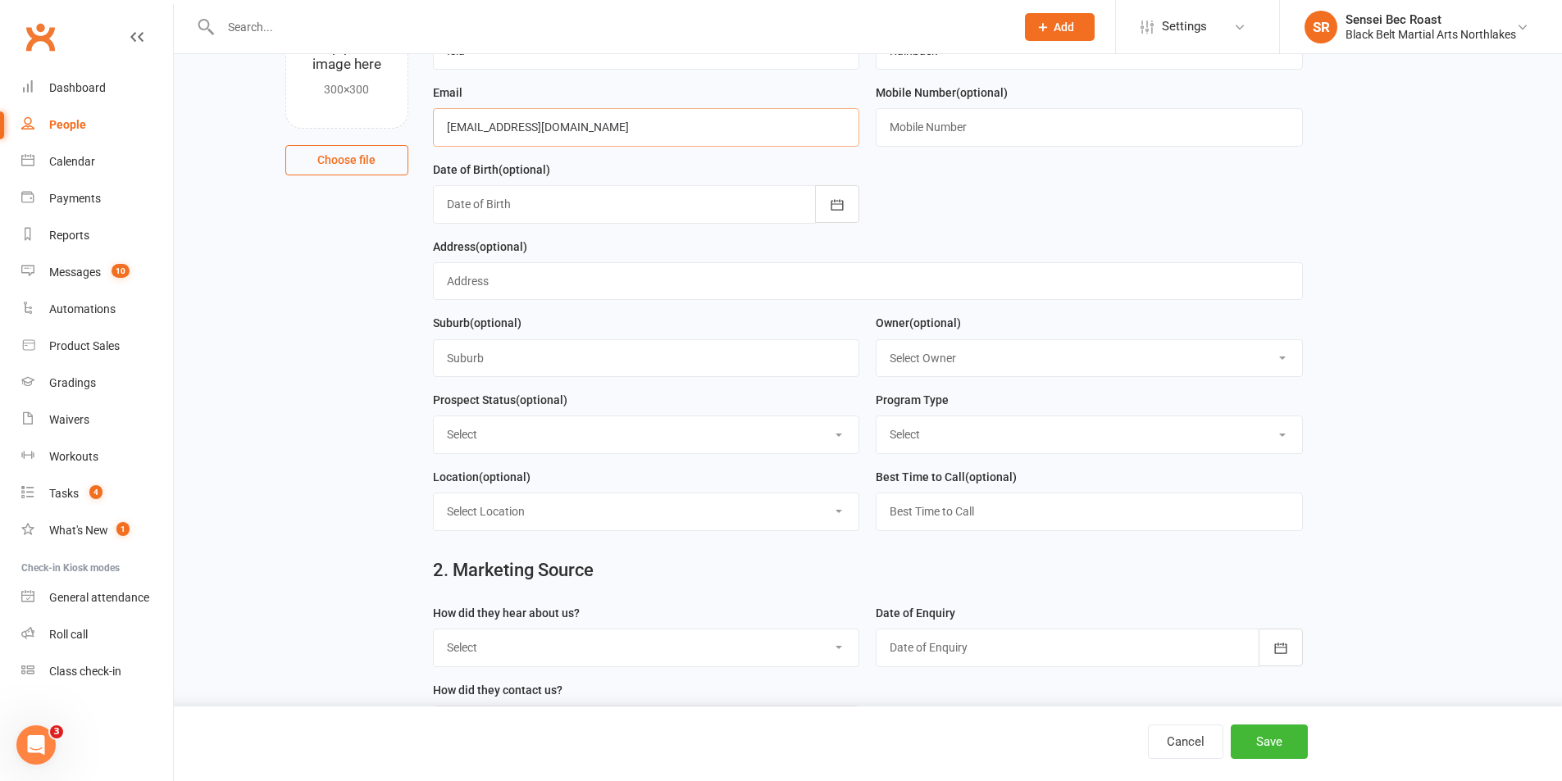
scroll to position [164, 0]
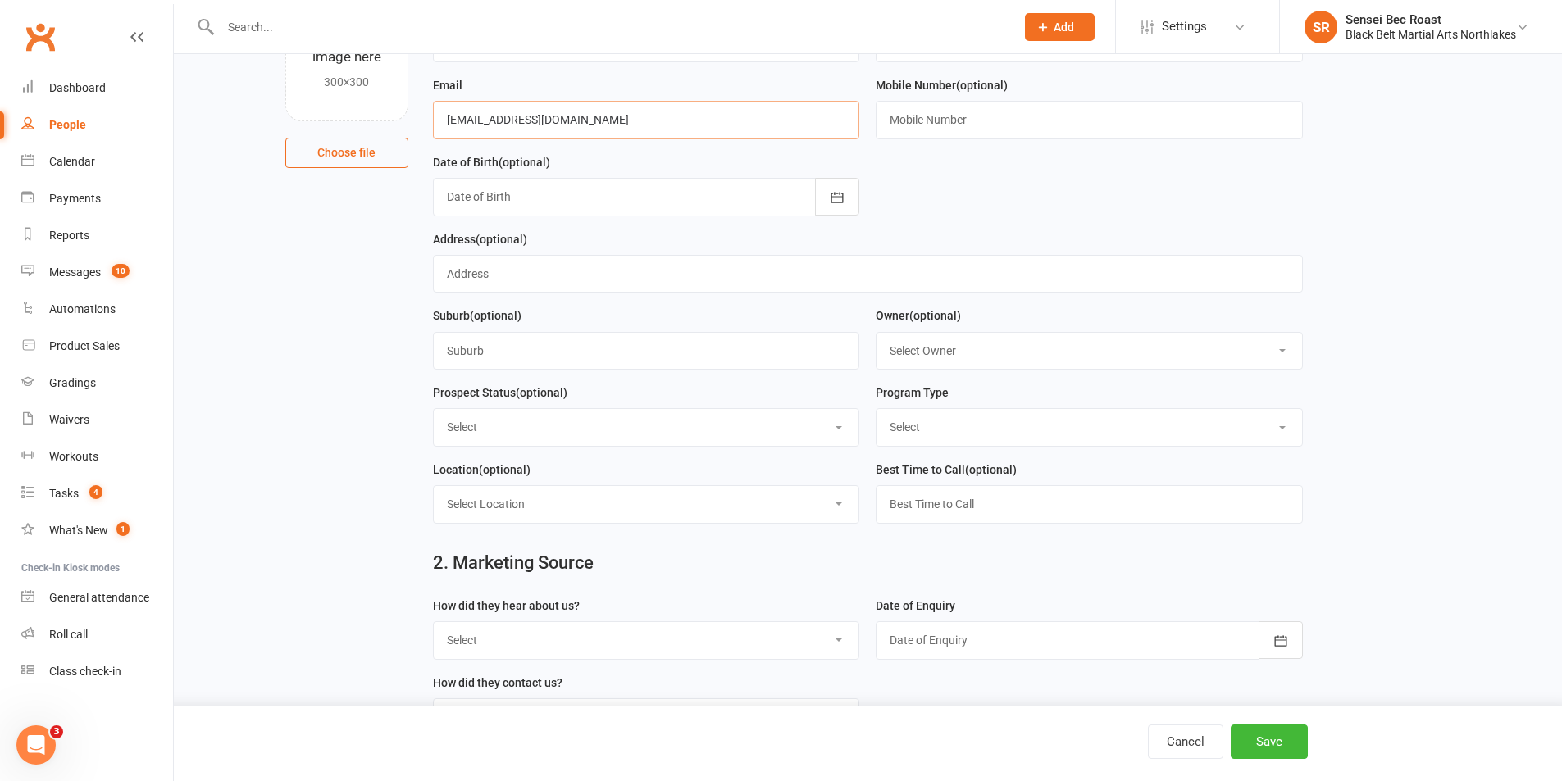
type input "[EMAIL_ADDRESS][DOMAIN_NAME]"
click at [724, 434] on select "Select Lead Contact Booked Intro Confirmed Taught Booked Trial Class FB SELF DE…" at bounding box center [647, 427] width 426 height 36
select select "Contact"
click at [434, 414] on select "Select Lead Contact Booked Intro Confirmed Taught Booked Trial Class FB SELF DE…" at bounding box center [647, 427] width 426 height 36
click at [984, 414] on select "Select Tiny Dragon Lil Dragon Karate Kickboxing Kobudo" at bounding box center [1090, 427] width 426 height 36
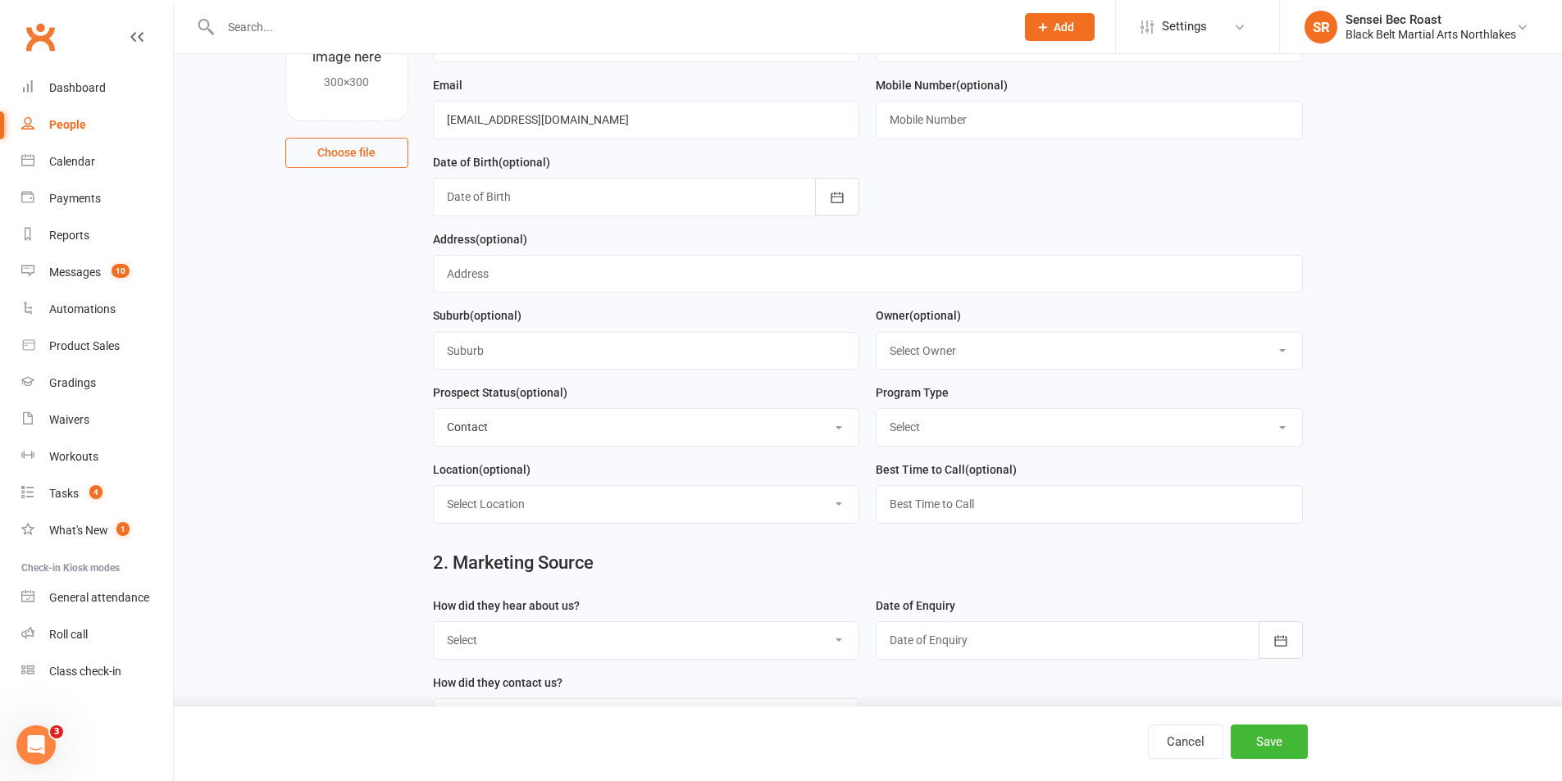
select select "Tiny Dragon"
click at [877, 414] on select "Select Tiny Dragon Lil Dragon Karate Kickboxing Kobudo" at bounding box center [1090, 427] width 426 height 36
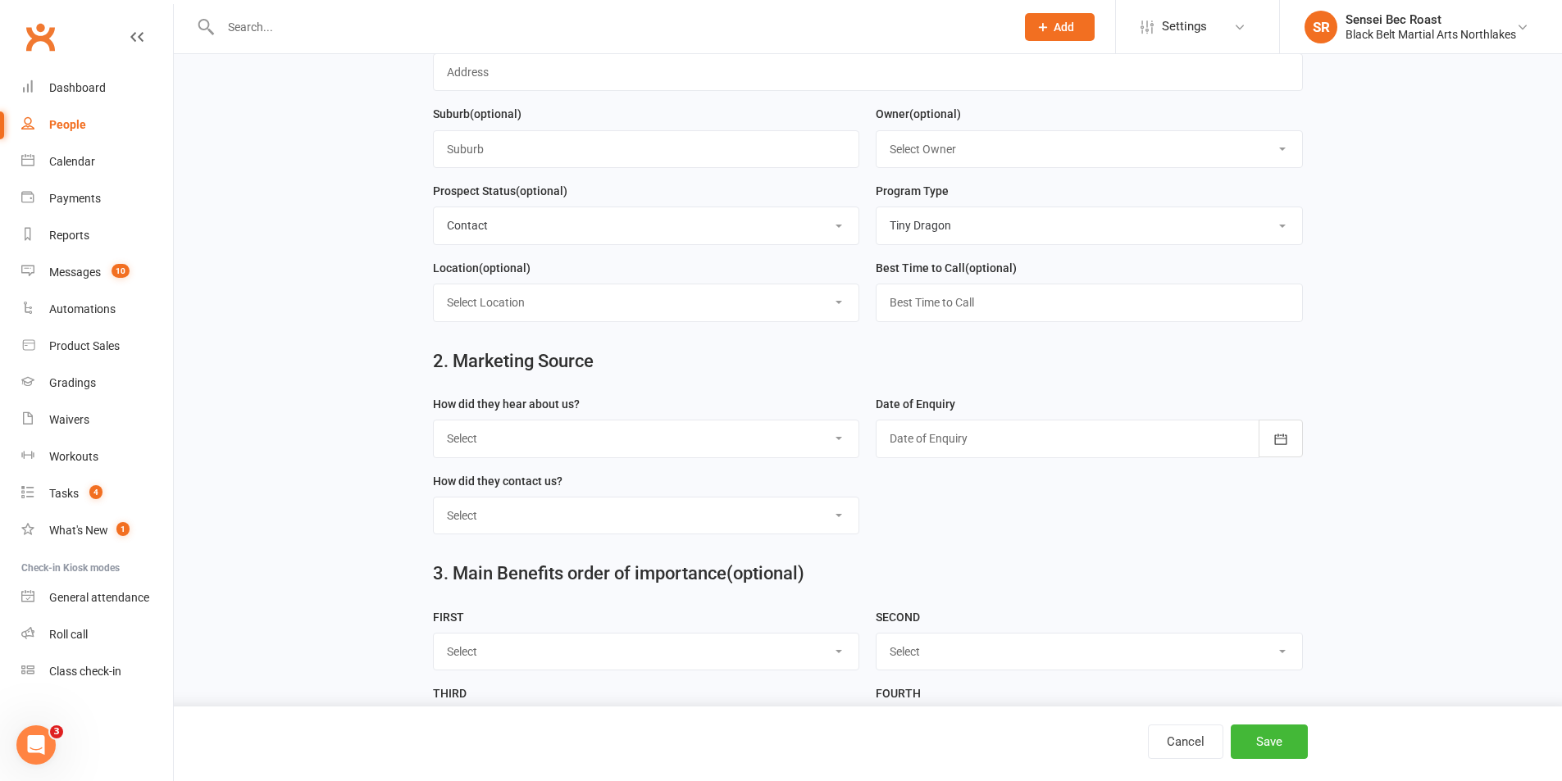
scroll to position [410, 0]
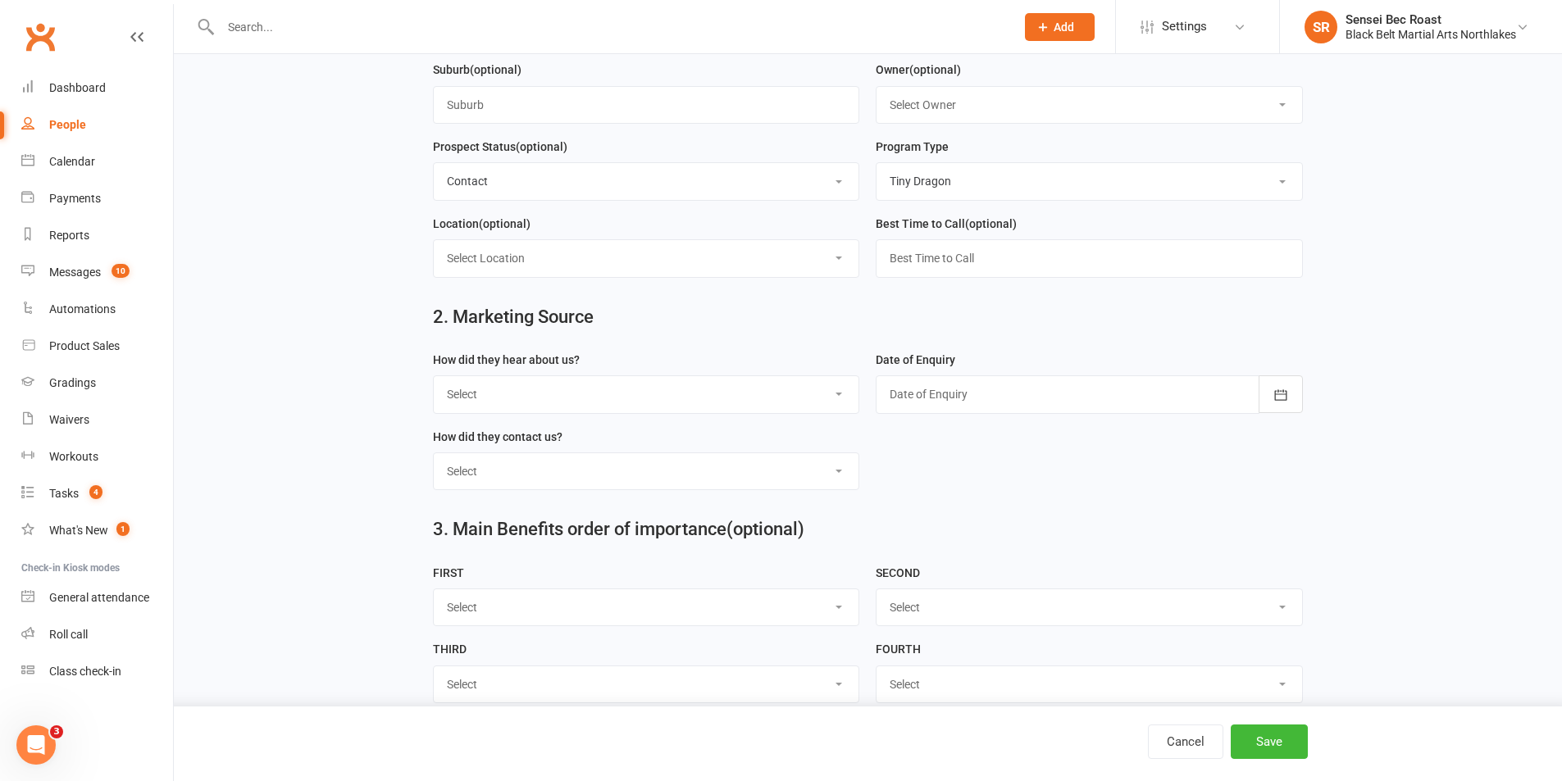
click at [756, 400] on select "Select A1 - Direct Mail A2 - Print Media A3 - Flyer A5 - Radio A6 - Sign A7 - T…" at bounding box center [647, 394] width 426 height 36
select select "C2 - School Sports"
click at [434, 383] on select "Select A1 - Direct Mail A2 - Print Media A3 - Flyer A5 - Radio A6 - Sign A7 - T…" at bounding box center [647, 394] width 426 height 36
click at [899, 396] on div at bounding box center [1089, 395] width 427 height 38
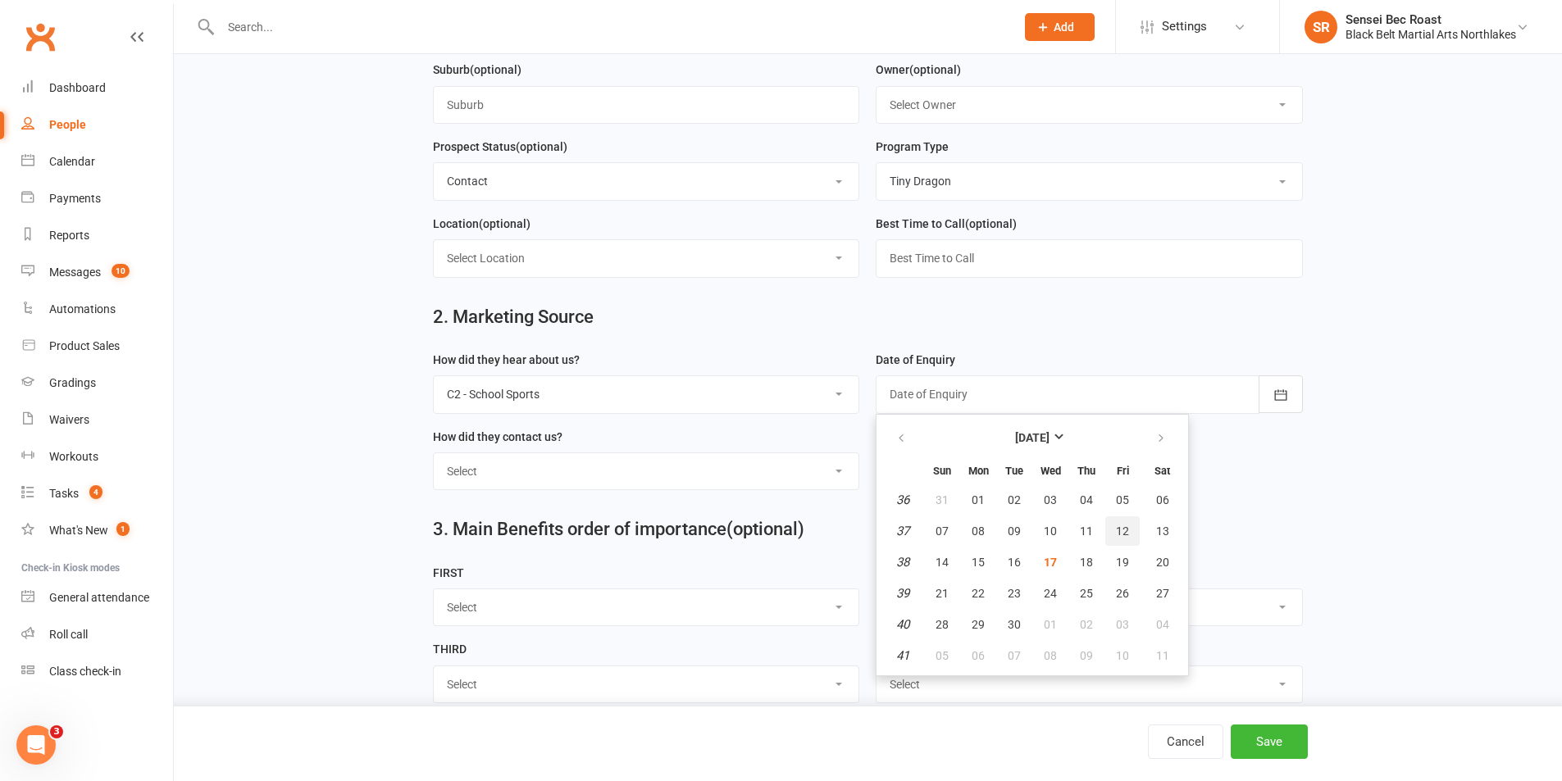
click at [1114, 540] on button "12" at bounding box center [1122, 532] width 34 height 30
type input "[DATE]"
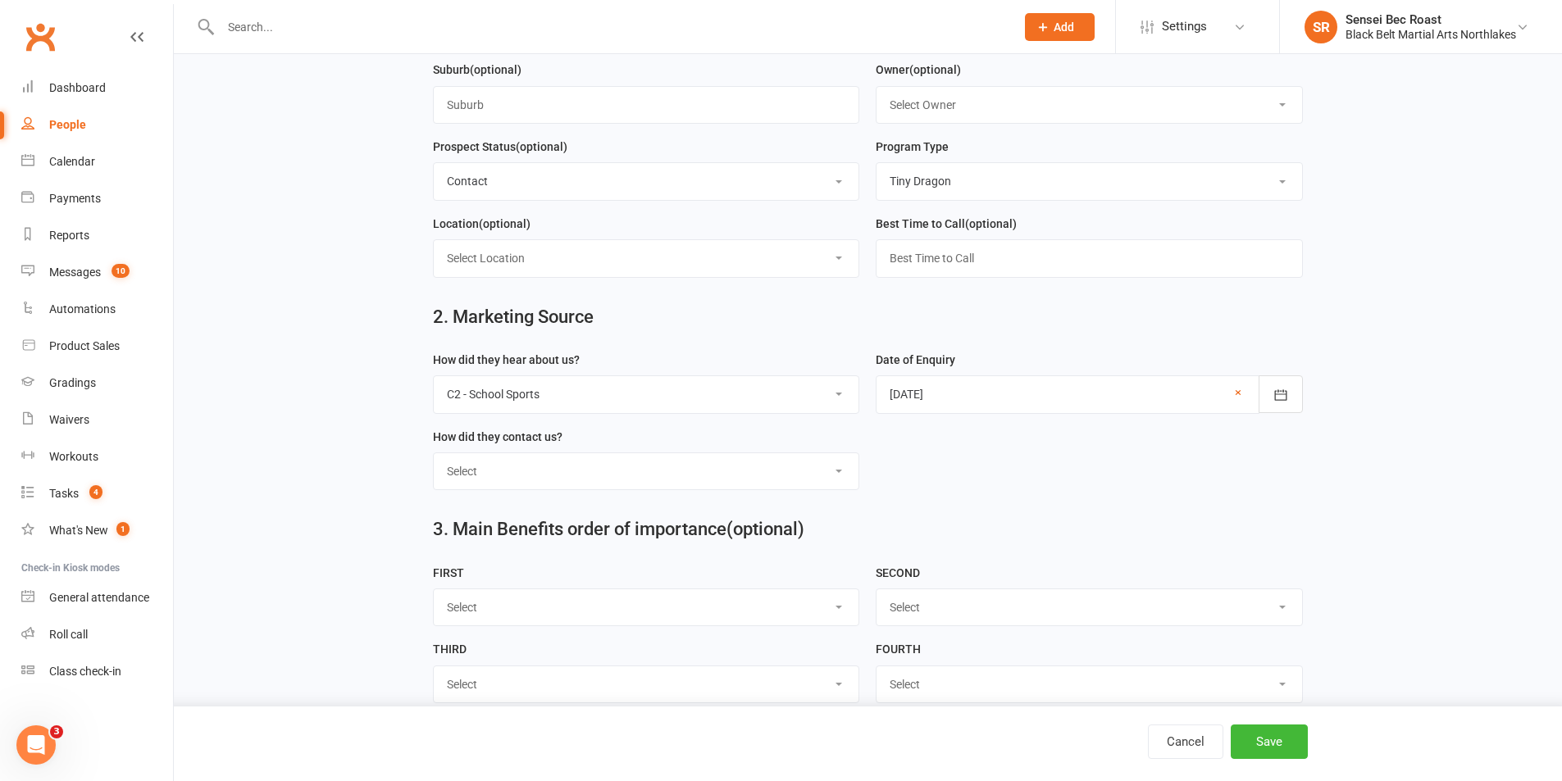
click at [579, 480] on select "Select Phone Walk-in School Initiated Email Website Form Facebook" at bounding box center [647, 471] width 426 height 36
select select "School Initiated"
click at [434, 461] on select "Select Phone Walk-in School Initiated Email Website Form Facebook" at bounding box center [647, 471] width 426 height 36
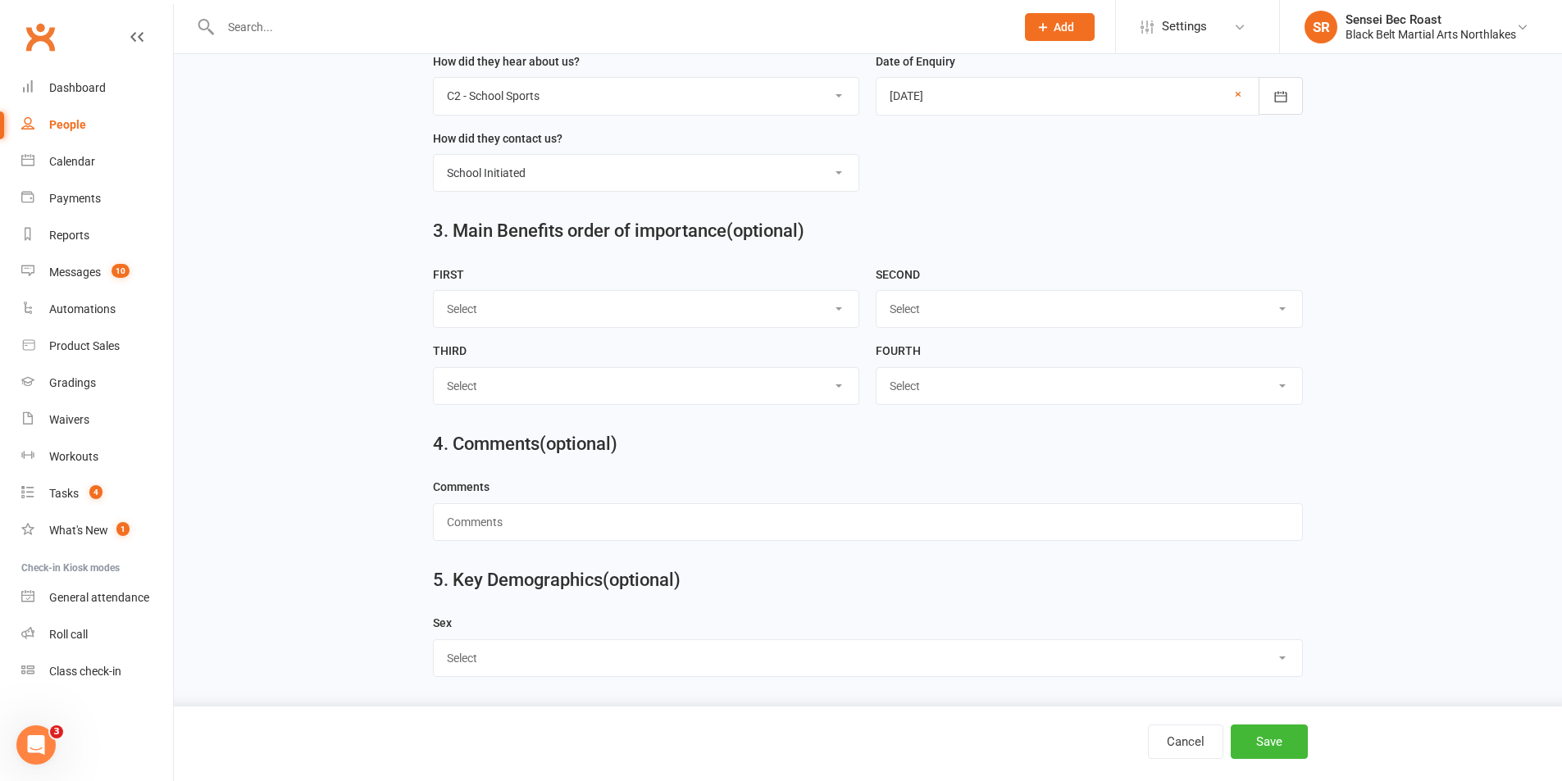
scroll to position [719, 0]
click at [1273, 737] on button "Save" at bounding box center [1269, 742] width 77 height 34
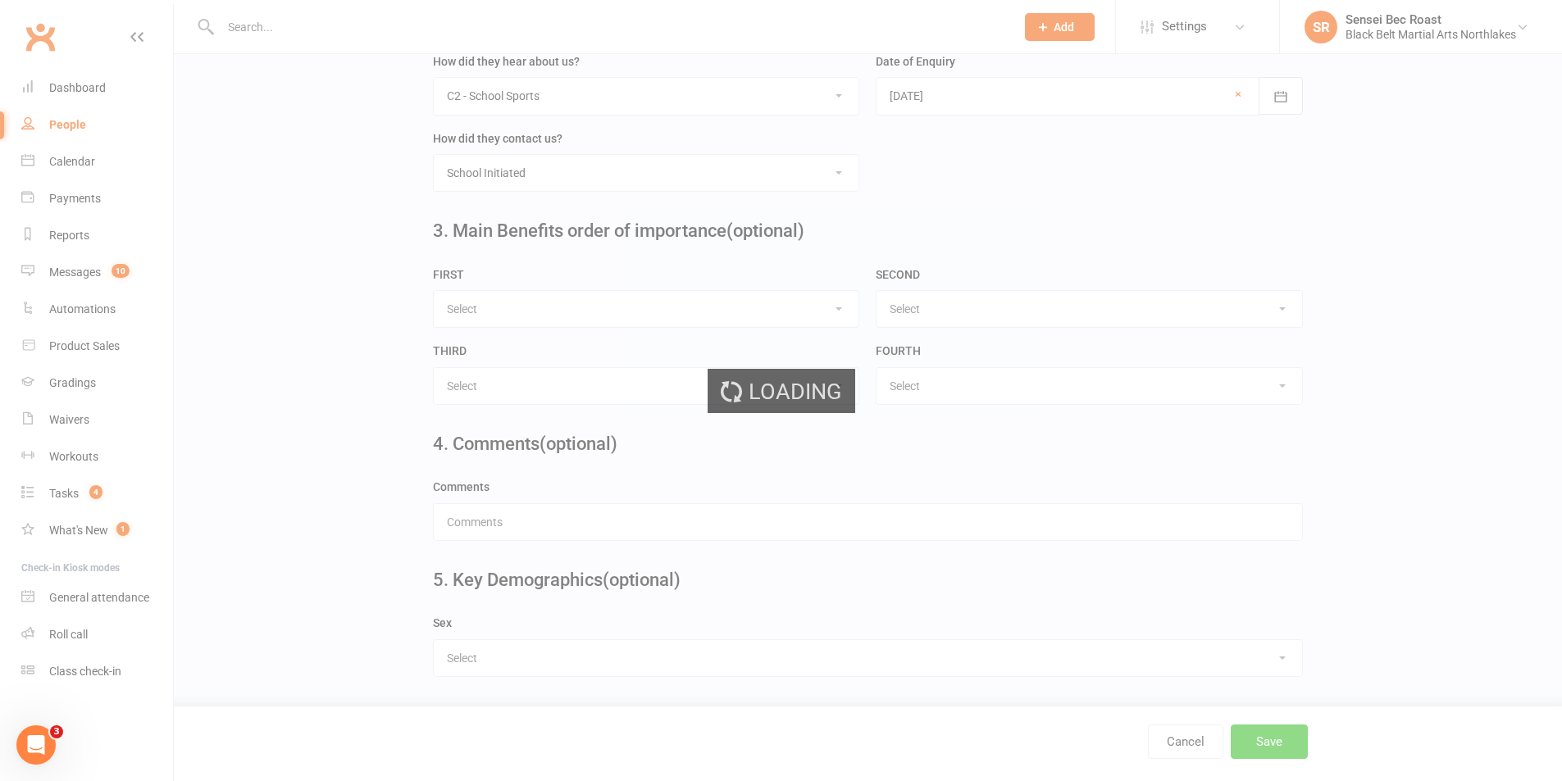
scroll to position [0, 0]
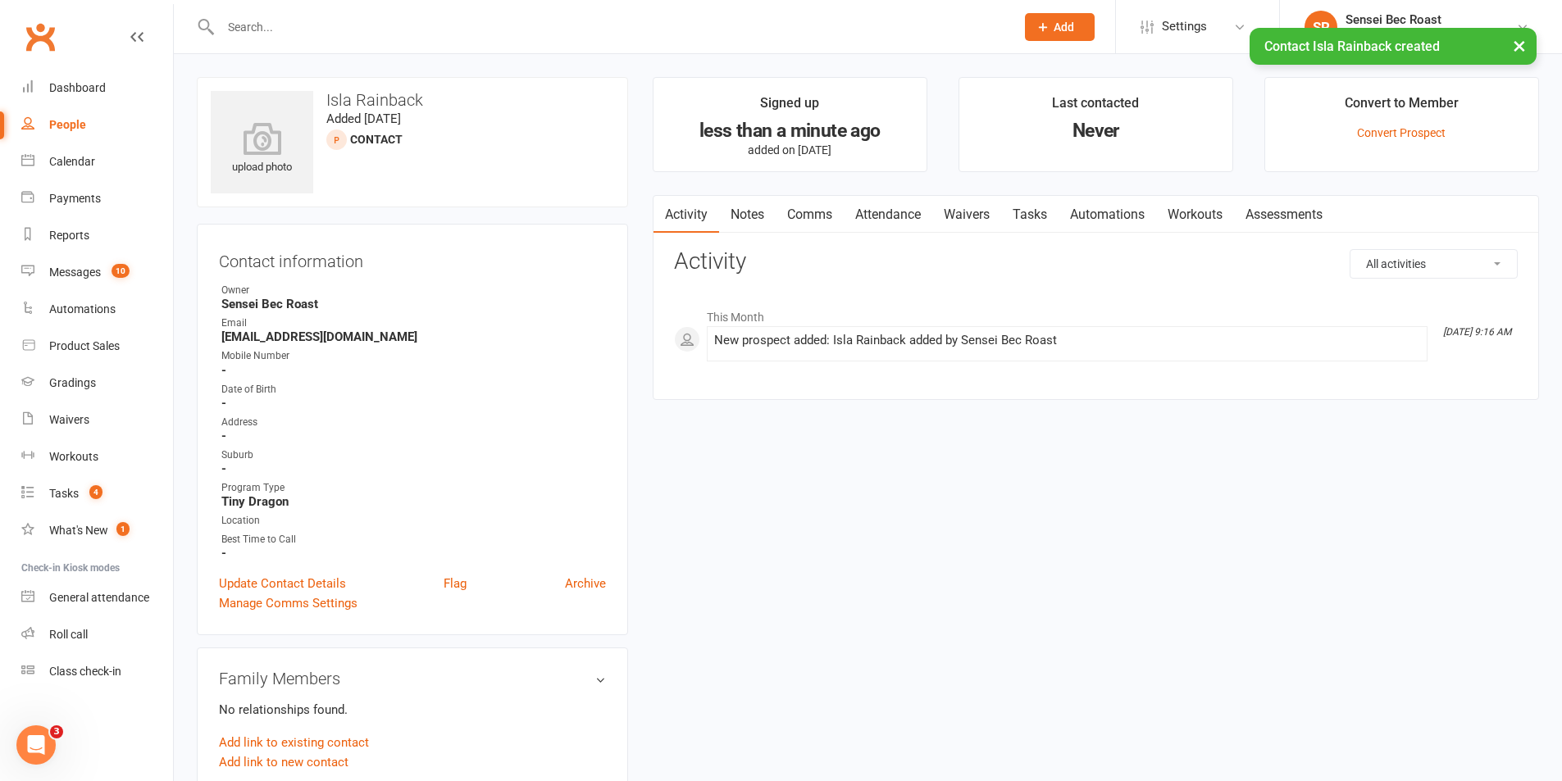
click at [1044, 26] on icon at bounding box center [1043, 27] width 15 height 15
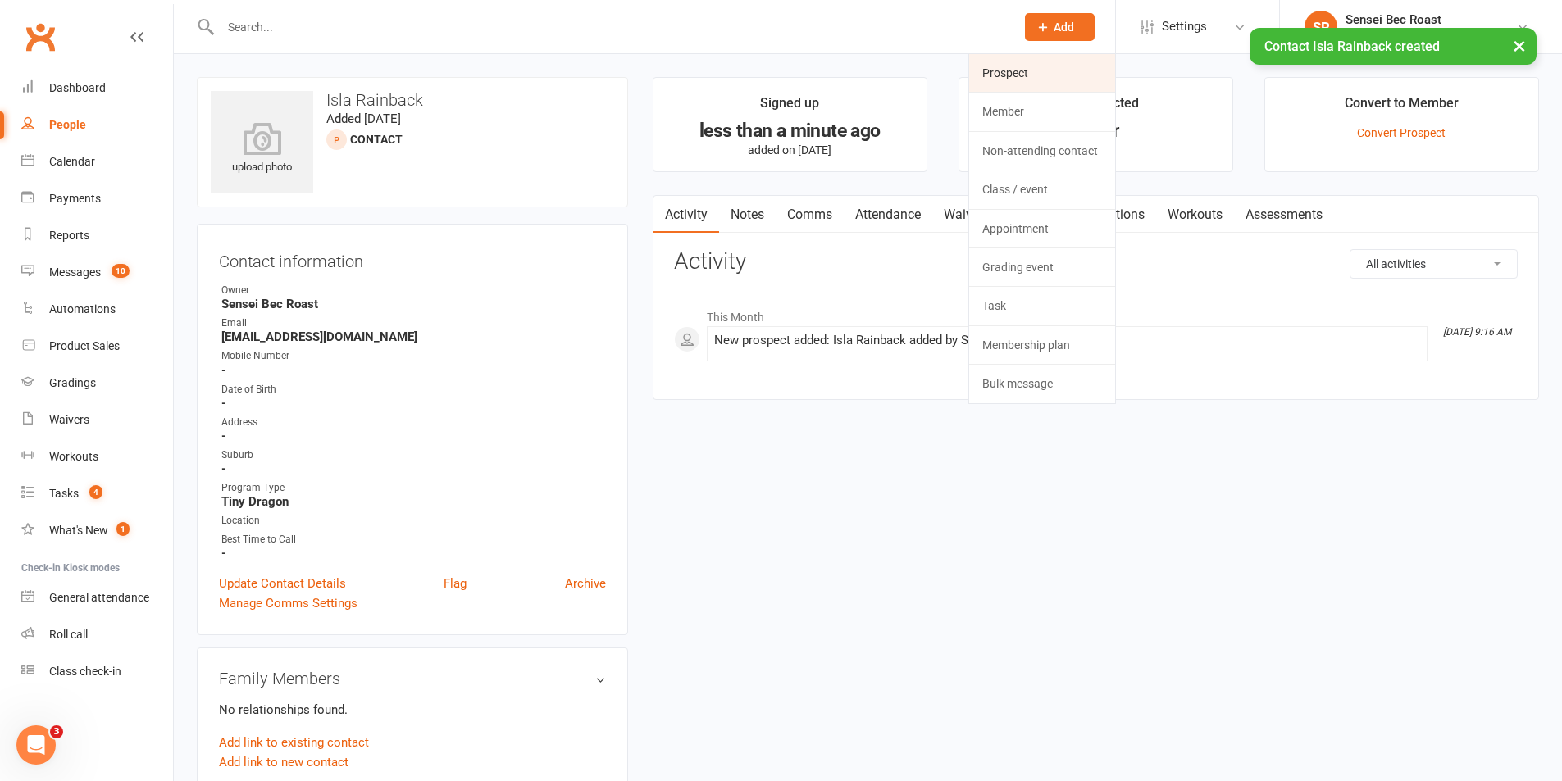
click at [1026, 80] on link "Prospect" at bounding box center [1042, 73] width 146 height 38
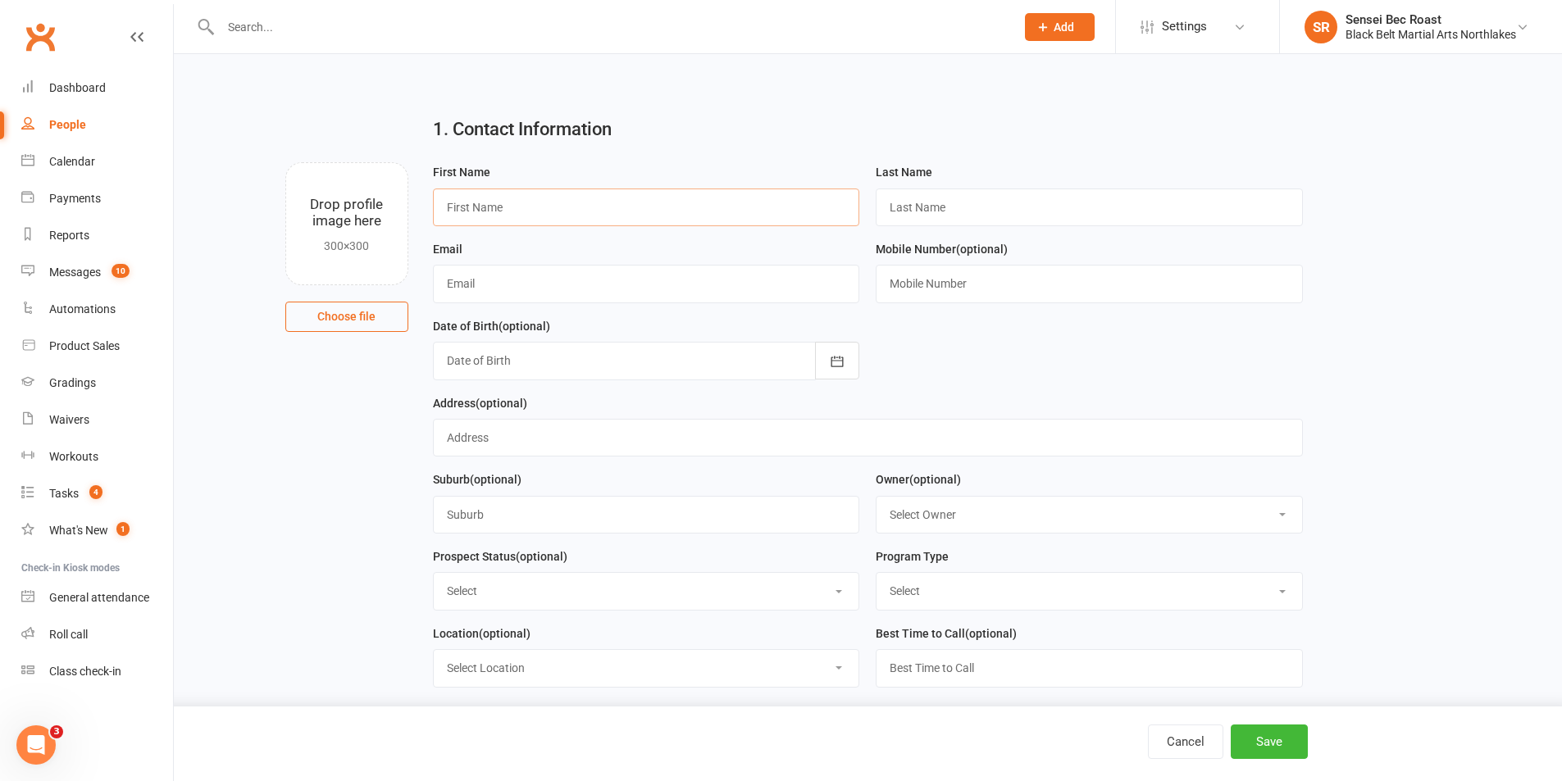
click at [555, 213] on input "text" at bounding box center [646, 208] width 427 height 38
type input "Avalon"
click at [922, 208] on input "text" at bounding box center [1089, 208] width 427 height 38
type input "Mickelburgh"
click at [686, 289] on input "text" at bounding box center [646, 284] width 427 height 38
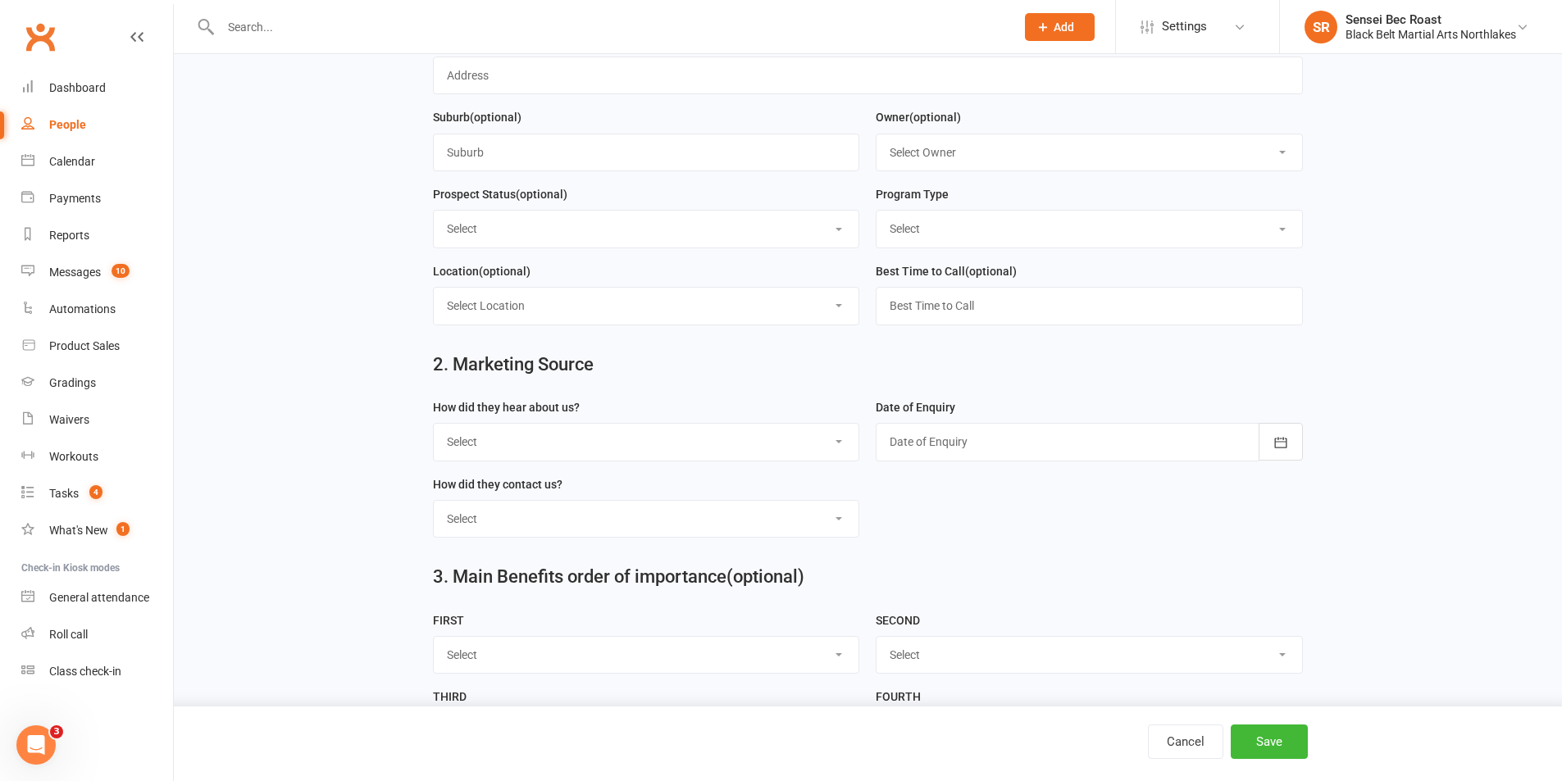
scroll to position [410, 0]
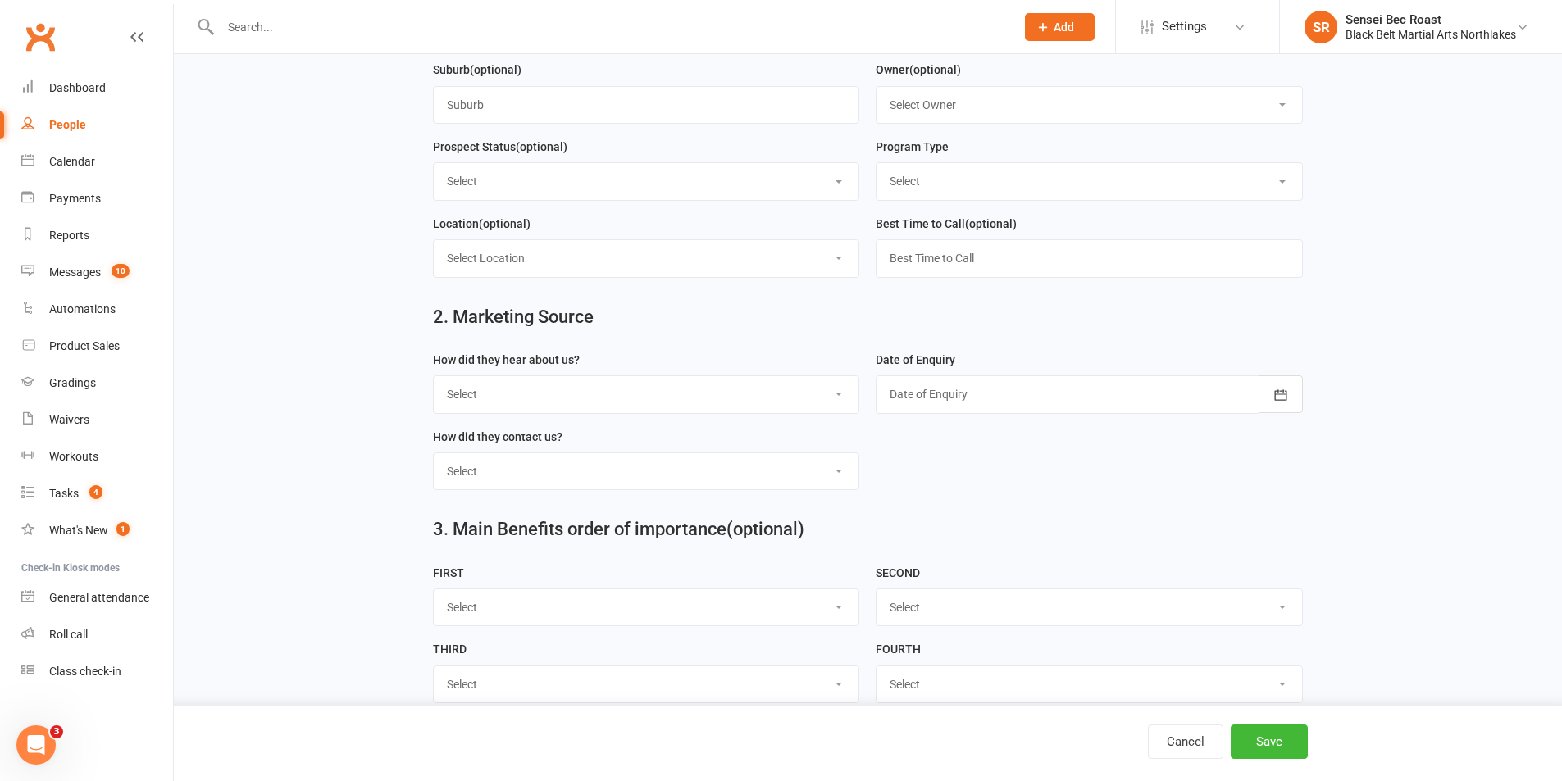
type input "[PERSON_NAME][EMAIL_ADDRESS][DOMAIN_NAME]"
click at [723, 399] on select "Select A1 - Direct Mail A2 - Print Media A3 - Flyer A5 - Radio A6 - Sign A7 - T…" at bounding box center [647, 394] width 426 height 36
select select "C2 - School Sports"
click at [434, 383] on select "Select A1 - Direct Mail A2 - Print Media A3 - Flyer A5 - Radio A6 - Sign A7 - T…" at bounding box center [647, 394] width 426 height 36
click at [935, 405] on div at bounding box center [1089, 395] width 427 height 38
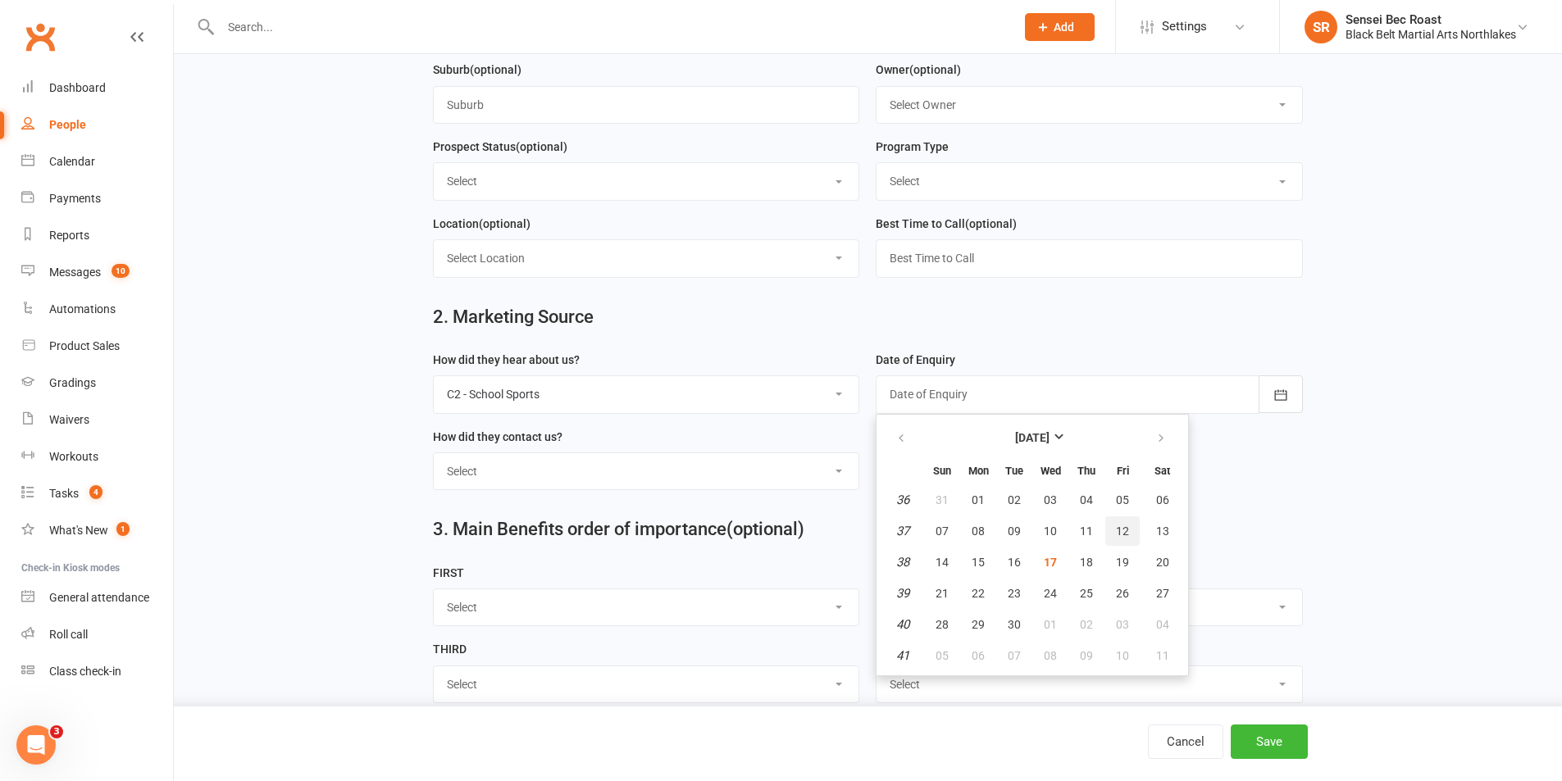
click at [1113, 544] on button "12" at bounding box center [1122, 532] width 34 height 30
type input "[DATE]"
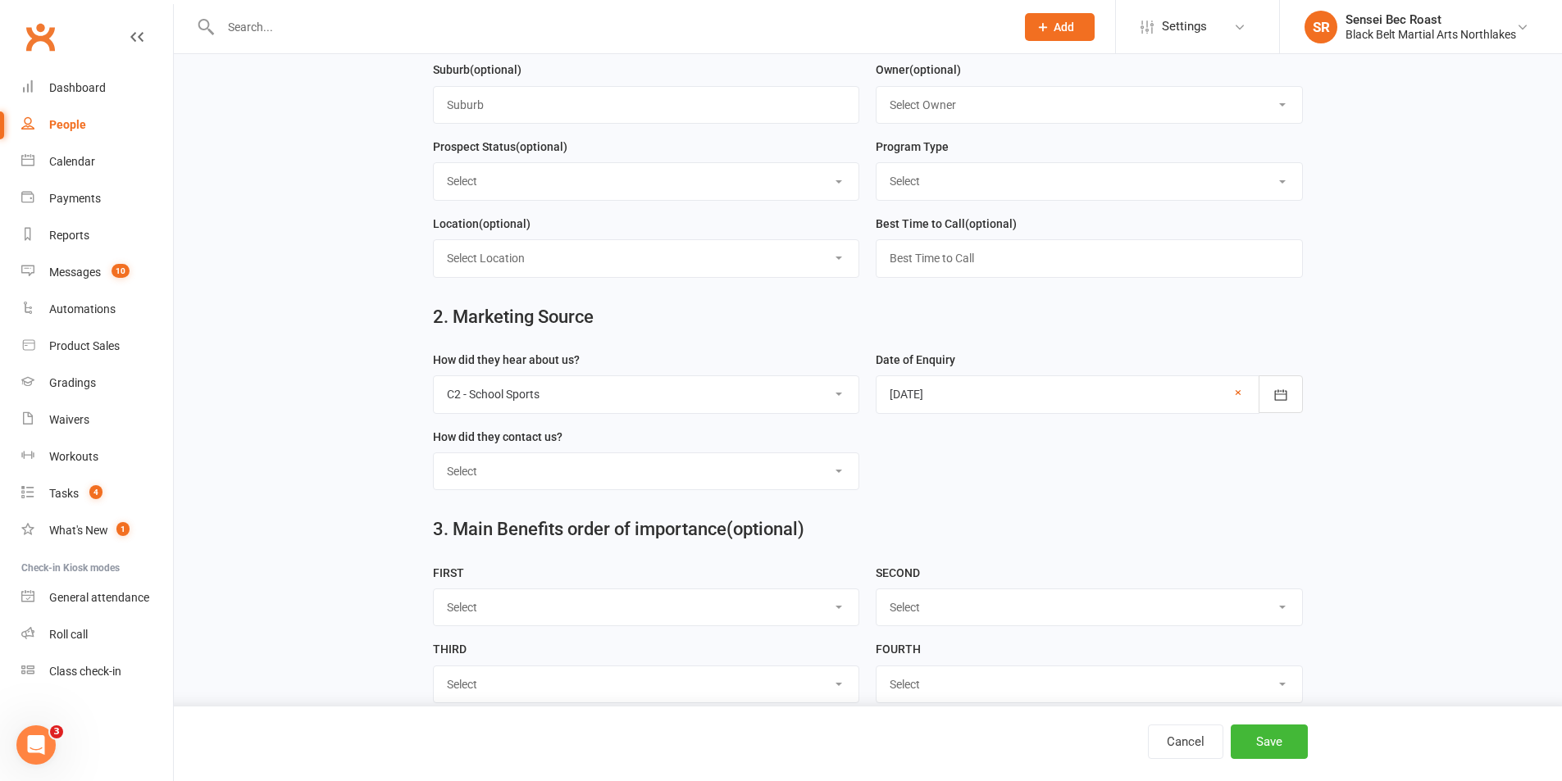
click at [686, 487] on select "Select Phone Walk-in School Initiated Email Website Form Facebook" at bounding box center [647, 471] width 426 height 36
select select "School Initiated"
click at [434, 461] on select "Select Phone Walk-in School Initiated Email Website Form Facebook" at bounding box center [647, 471] width 426 height 36
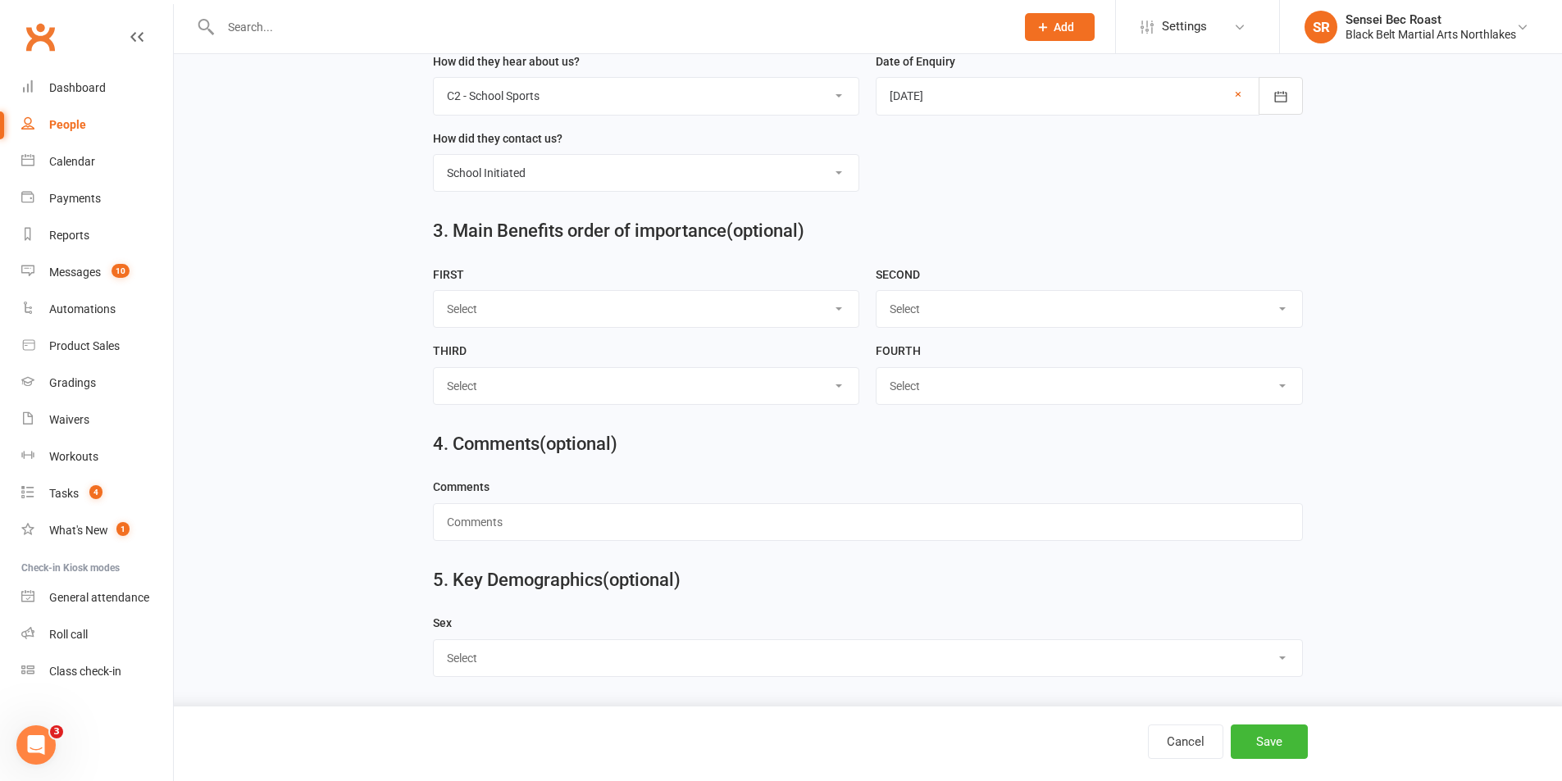
scroll to position [391, 0]
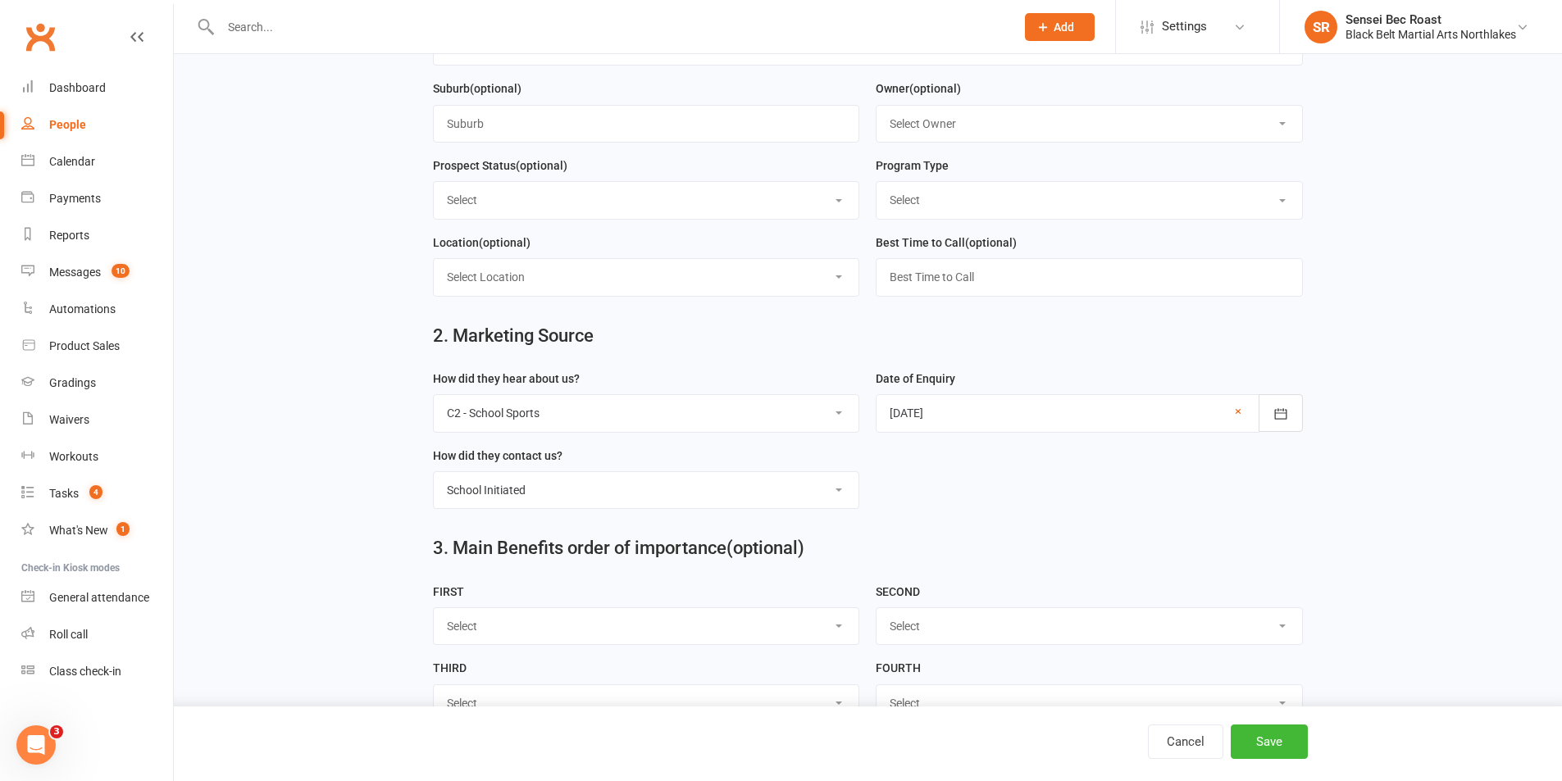
click at [984, 212] on select "Select Tiny Dragon Lil Dragon Karate Kickboxing Kobudo" at bounding box center [1090, 200] width 426 height 36
select select "Lil Dragon"
click at [877, 187] on select "Select Tiny Dragon Lil Dragon Karate Kickboxing Kobudo" at bounding box center [1090, 200] width 426 height 36
click at [790, 207] on select "Select Lead Contact Booked Intro Confirmed Taught Booked Trial Class FB SELF DE…" at bounding box center [647, 200] width 426 height 36
select select "Contact"
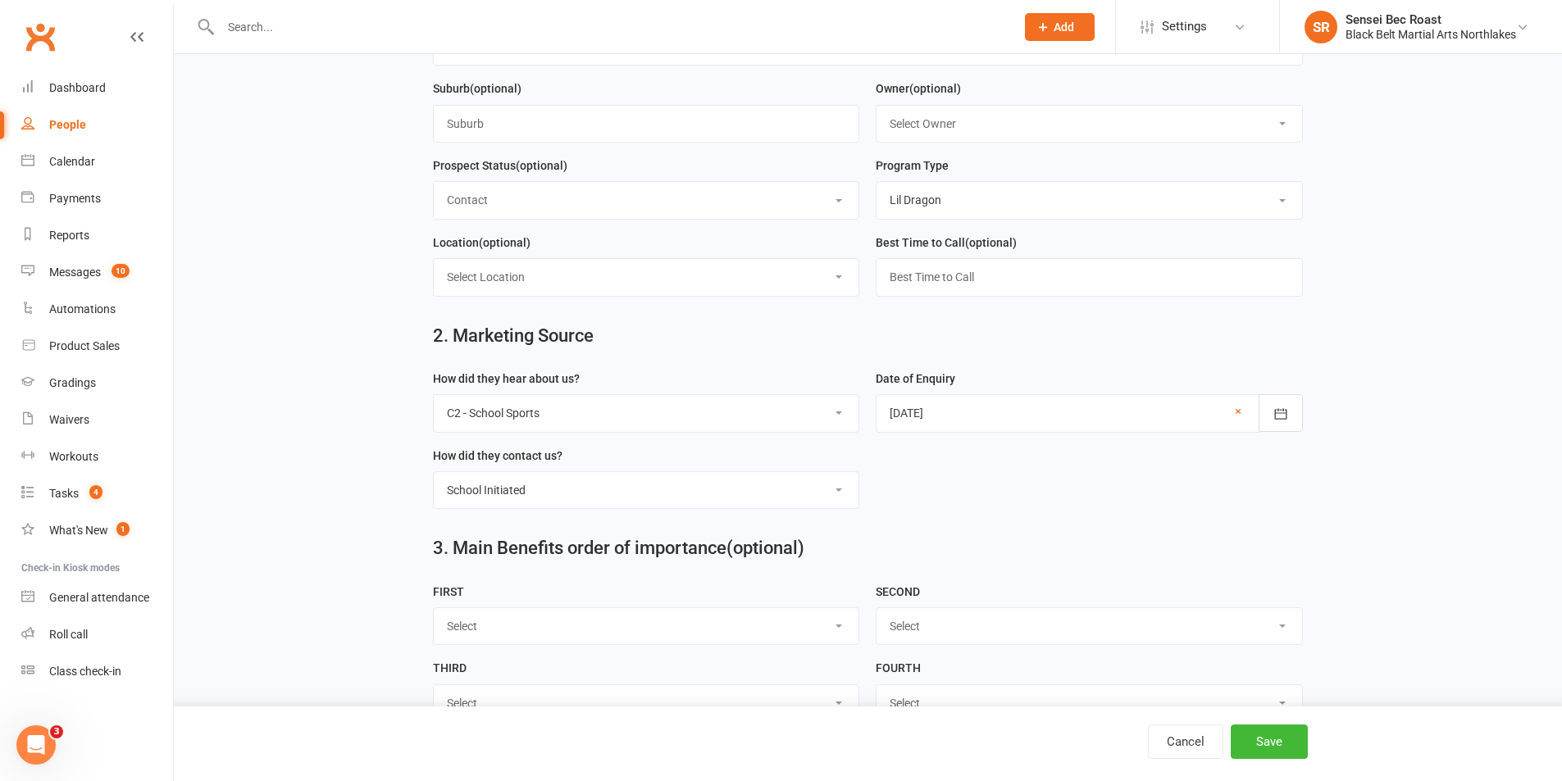
click at [434, 187] on select "Select Lead Contact Booked Intro Confirmed Taught Booked Trial Class FB SELF DE…" at bounding box center [647, 200] width 426 height 36
click at [1279, 745] on button "Save" at bounding box center [1269, 742] width 77 height 34
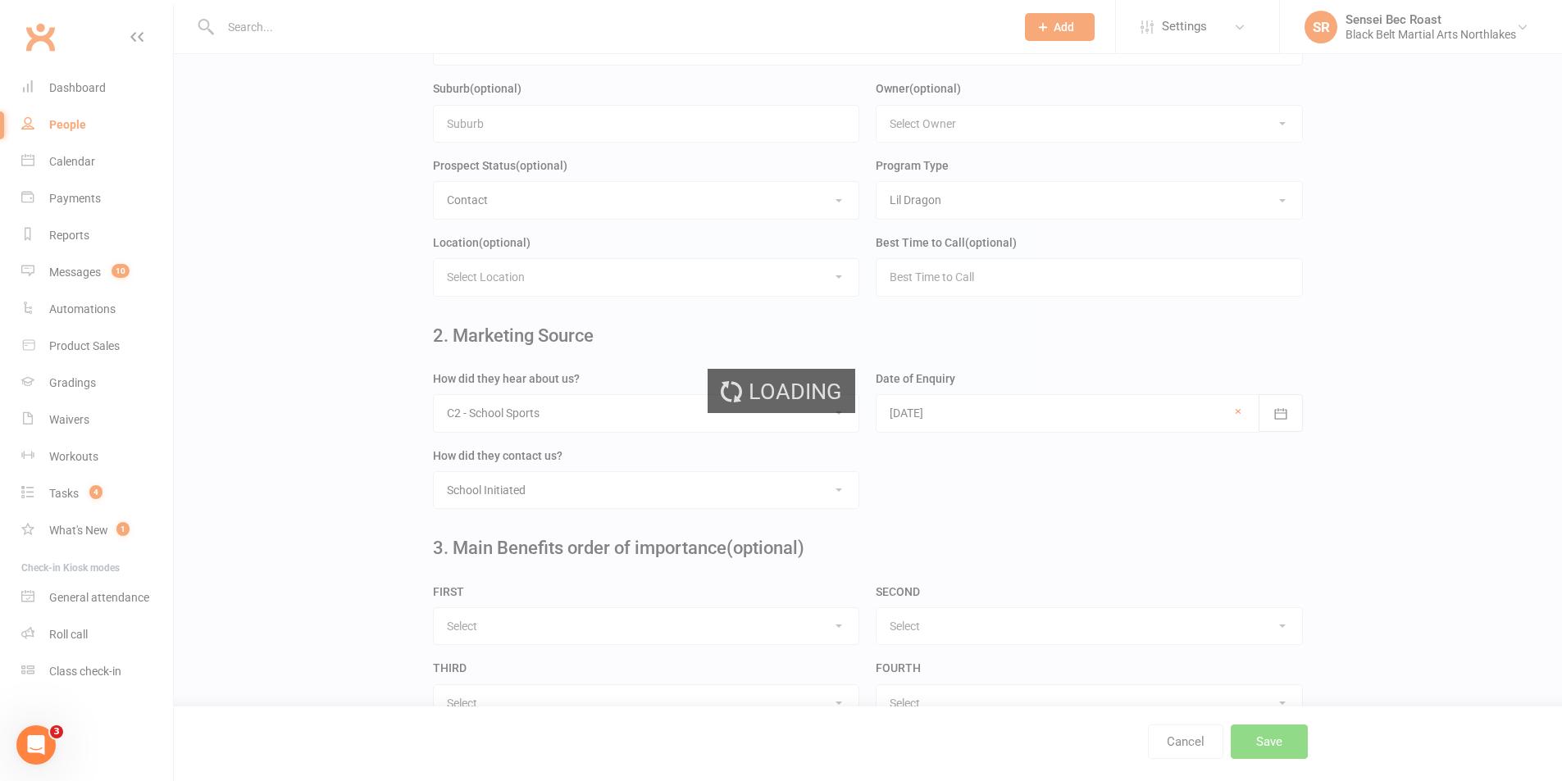
scroll to position [0, 0]
